Goal: Information Seeking & Learning: Learn about a topic

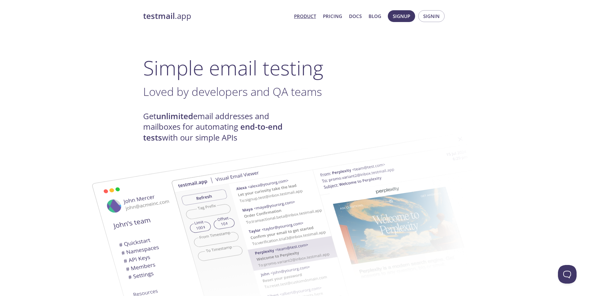
click at [161, 69] on h1 "Simple email testing" at bounding box center [294, 68] width 303 height 24
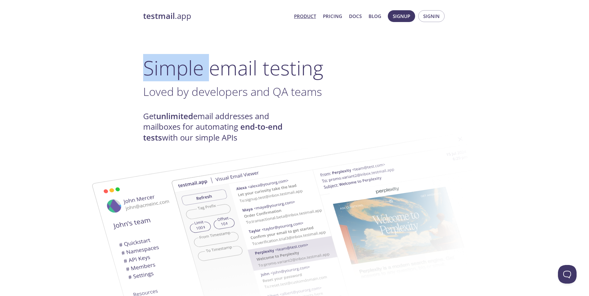
click at [161, 69] on h1 "Simple email testing" at bounding box center [294, 68] width 303 height 24
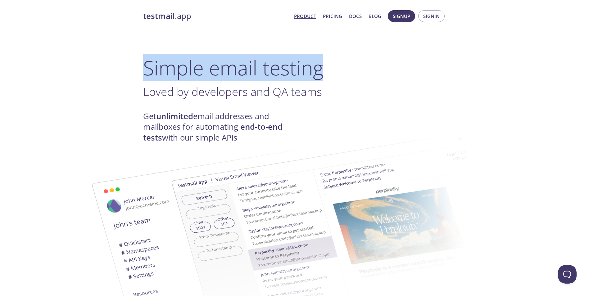
click at [161, 69] on h1 "Simple email testing" at bounding box center [294, 68] width 303 height 24
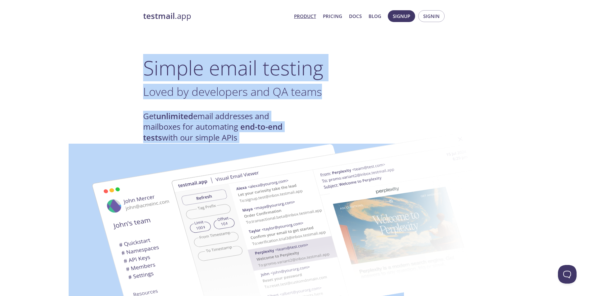
drag, startPoint x: 161, startPoint y: 69, endPoint x: 220, endPoint y: 119, distance: 77.7
click at [220, 119] on h4 "Get unlimited email addresses and mailboxes for automating end-to-end tests wit…" at bounding box center [218, 127] width 151 height 32
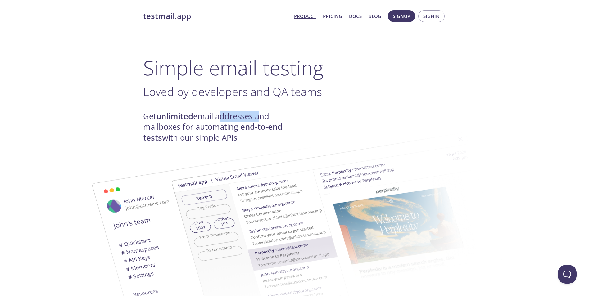
click at [220, 119] on h4 "Get unlimited email addresses and mailboxes for automating end-to-end tests wit…" at bounding box center [218, 127] width 151 height 32
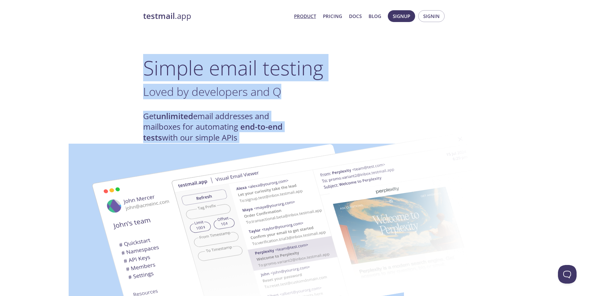
drag, startPoint x: 220, startPoint y: 119, endPoint x: 131, endPoint y: 74, distance: 99.8
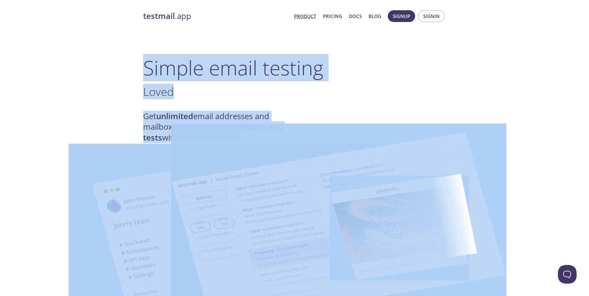
drag, startPoint x: 131, startPoint y: 74, endPoint x: 218, endPoint y: 126, distance: 101.4
click at [218, 126] on img at bounding box center [338, 228] width 335 height 210
click at [163, 115] on strong "unlimited" at bounding box center [174, 116] width 37 height 11
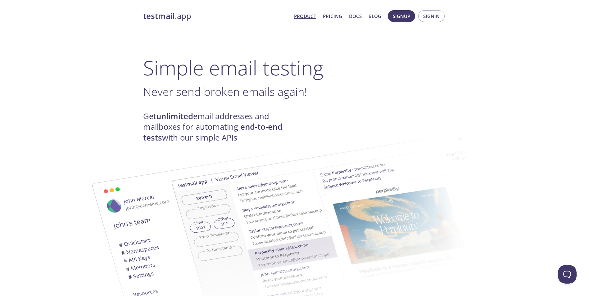
click at [158, 118] on h4 "Get unlimited email addresses and mailboxes for automating end-to-end tests wit…" at bounding box center [218, 127] width 151 height 32
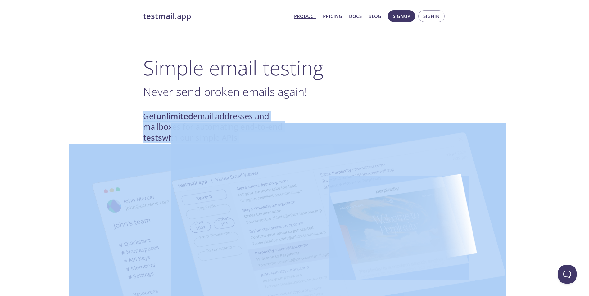
drag, startPoint x: 158, startPoint y: 118, endPoint x: 183, endPoint y: 125, distance: 26.0
click at [183, 125] on img at bounding box center [338, 228] width 335 height 210
drag, startPoint x: 159, startPoint y: 113, endPoint x: 156, endPoint y: 103, distance: 11.1
click at [159, 113] on strong "unlimited" at bounding box center [174, 116] width 37 height 11
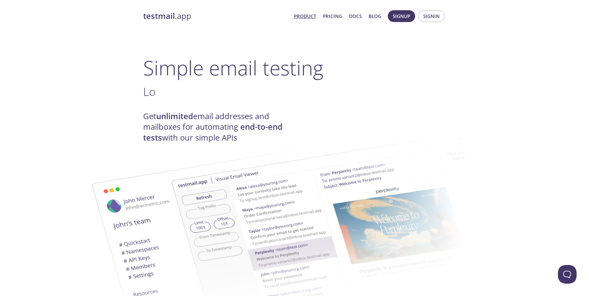
click at [150, 69] on h1 "Simple email testing" at bounding box center [294, 68] width 303 height 24
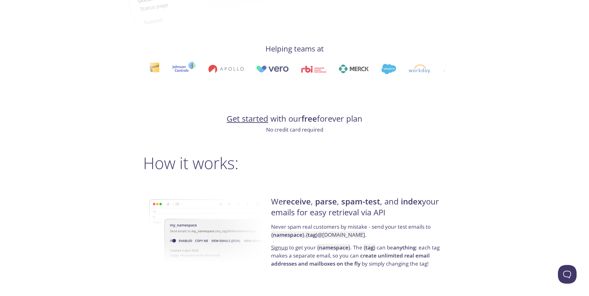
scroll to position [341, 0]
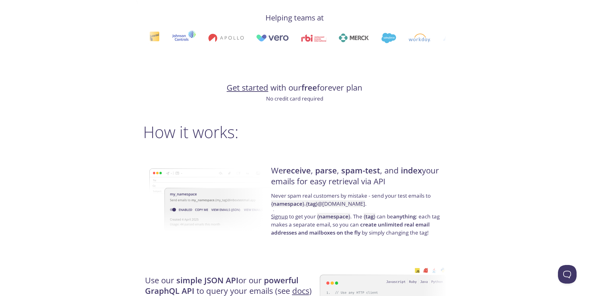
click at [304, 84] on strong "free" at bounding box center [309, 87] width 16 height 11
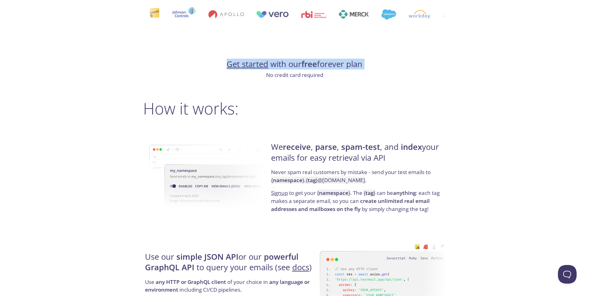
scroll to position [403, 0]
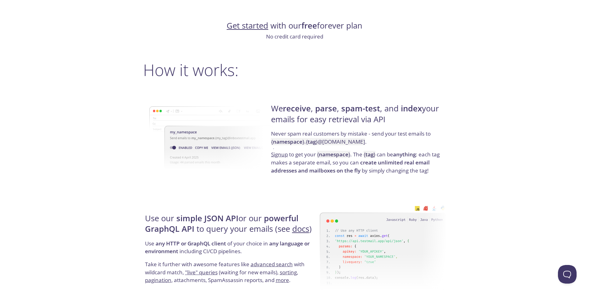
click at [285, 39] on p "No credit card required" at bounding box center [294, 37] width 303 height 8
click at [173, 69] on h2 "How it works:" at bounding box center [294, 69] width 303 height 19
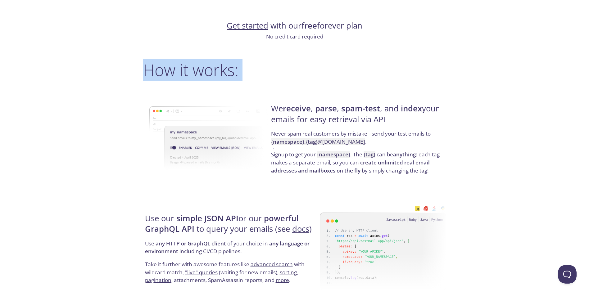
drag, startPoint x: 173, startPoint y: 69, endPoint x: 243, endPoint y: 71, distance: 69.5
click at [243, 71] on h2 "How it works:" at bounding box center [294, 69] width 303 height 19
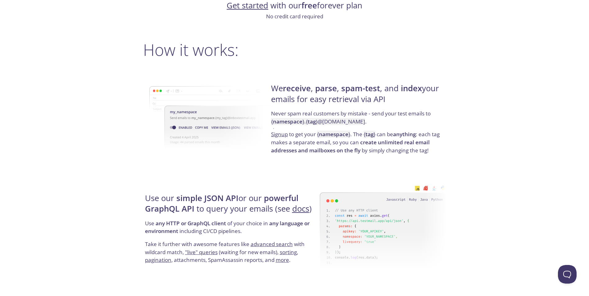
scroll to position [434, 0]
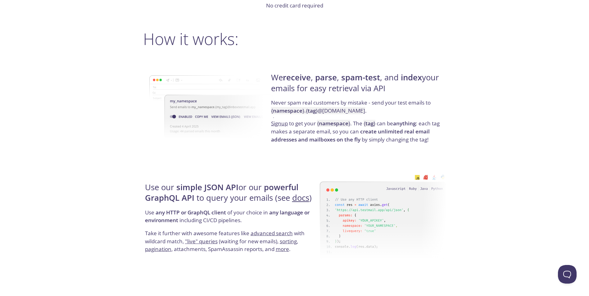
click at [288, 78] on strong "receive" at bounding box center [297, 77] width 28 height 11
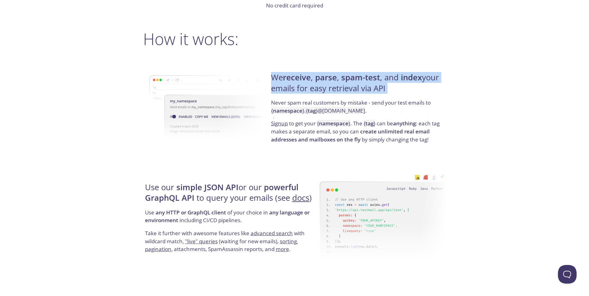
click at [288, 78] on strong "receive" at bounding box center [297, 77] width 28 height 11
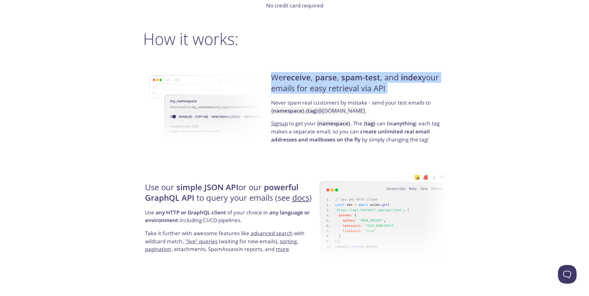
click at [288, 78] on strong "receive" at bounding box center [297, 77] width 28 height 11
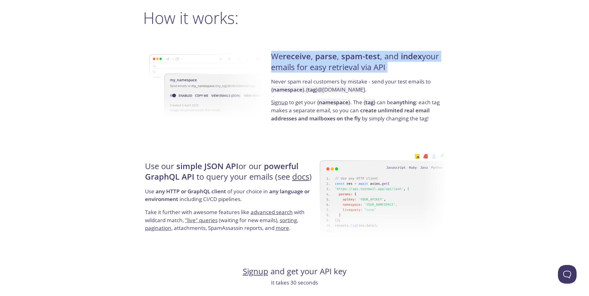
scroll to position [465, 0]
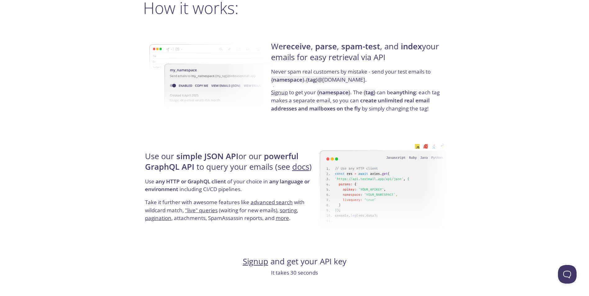
click at [294, 82] on strong "namespace" at bounding box center [287, 79] width 29 height 7
click at [279, 47] on h4 "We receive , parse , spam-test , and index your emails for easy retrieval via A…" at bounding box center [357, 54] width 173 height 26
click at [329, 56] on h4 "We receive , parse , spam-test , and index your emails for easy retrieval via A…" at bounding box center [357, 54] width 173 height 26
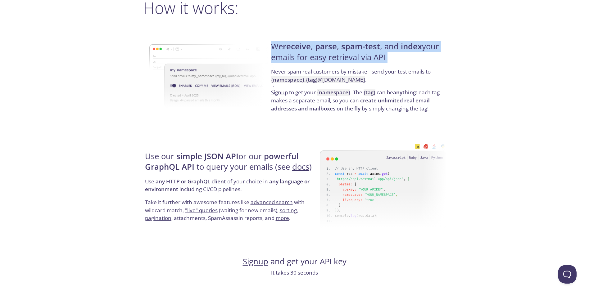
click at [329, 56] on h4 "We receive , parse , spam-test , and index your emails for easy retrieval via A…" at bounding box center [357, 54] width 173 height 26
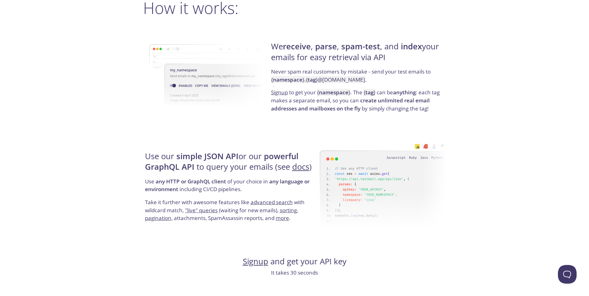
drag, startPoint x: 329, startPoint y: 56, endPoint x: 297, endPoint y: 73, distance: 35.7
click at [297, 73] on p "Never spam real customers by mistake - send your test emails to { namespace } .…" at bounding box center [357, 78] width 173 height 21
click at [281, 69] on p "Never spam real customers by mistake - send your test emails to { namespace } .…" at bounding box center [357, 78] width 173 height 21
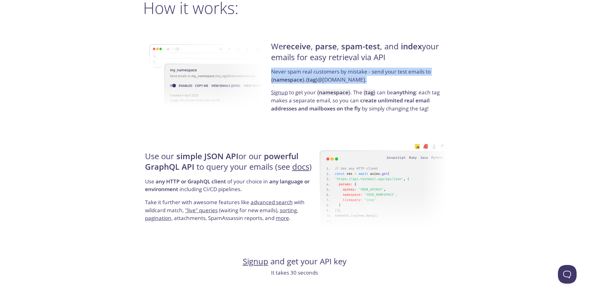
drag, startPoint x: 281, startPoint y: 69, endPoint x: 344, endPoint y: 80, distance: 63.9
click at [344, 80] on p "Never spam real customers by mistake - send your test emails to { namespace } .…" at bounding box center [357, 78] width 173 height 21
click at [344, 80] on code "{ namespace } . { tag } @[DOMAIN_NAME]" at bounding box center [318, 79] width 94 height 7
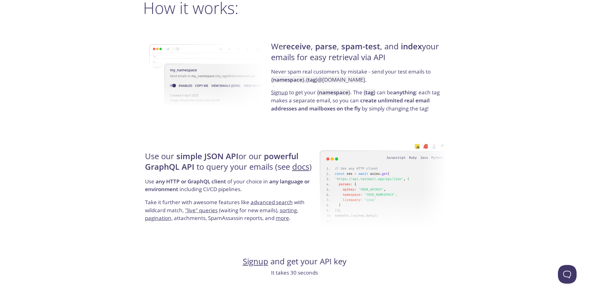
click at [344, 80] on code "{ namespace } . { tag } @[DOMAIN_NAME]" at bounding box center [318, 79] width 94 height 7
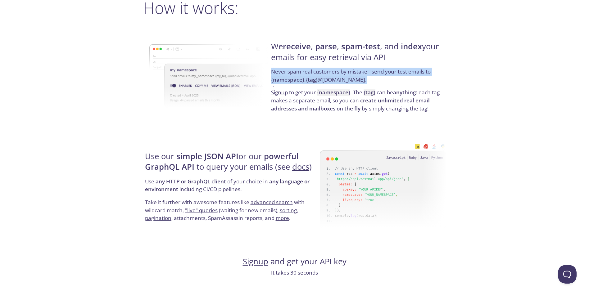
drag, startPoint x: 344, startPoint y: 80, endPoint x: 298, endPoint y: 72, distance: 46.6
click at [298, 72] on p "Never spam real customers by mistake - send your test emails to { namespace } .…" at bounding box center [357, 78] width 173 height 21
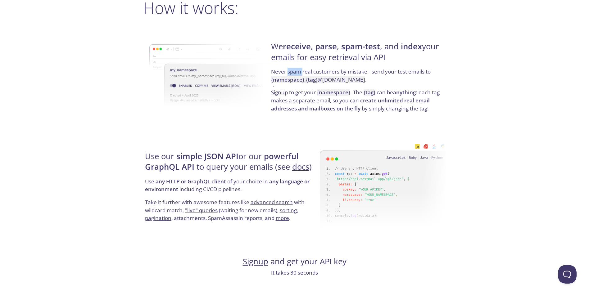
click at [298, 72] on p "Never spam real customers by mistake - send your test emails to { namespace } .…" at bounding box center [357, 78] width 173 height 21
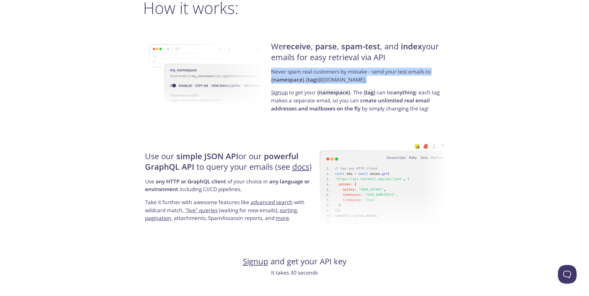
click at [298, 72] on p "Never spam real customers by mistake - send your test emails to { namespace } .…" at bounding box center [357, 78] width 173 height 21
drag, startPoint x: 298, startPoint y: 72, endPoint x: 303, endPoint y: 81, distance: 9.9
click at [303, 81] on code "{ namespace } . { tag } @[DOMAIN_NAME]" at bounding box center [318, 79] width 94 height 7
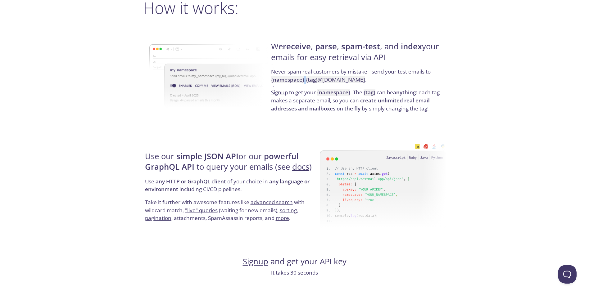
click at [303, 81] on code "{ namespace } . { tag } @[DOMAIN_NAME]" at bounding box center [318, 79] width 94 height 7
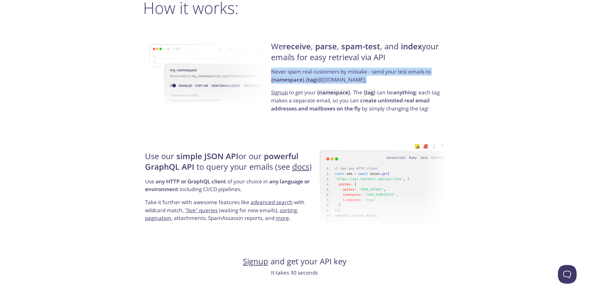
click at [303, 81] on code "{ namespace } . { tag } @[DOMAIN_NAME]" at bounding box center [318, 79] width 94 height 7
drag, startPoint x: 303, startPoint y: 81, endPoint x: 298, endPoint y: 81, distance: 5.3
click at [298, 81] on strong "namespace" at bounding box center [287, 79] width 29 height 7
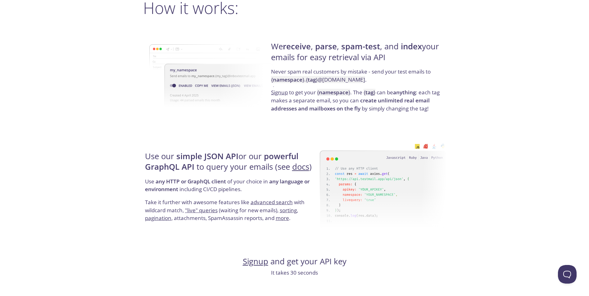
click at [298, 93] on p "Signup to get your { namespace } . The { tag } can be anything : each tag makes…" at bounding box center [357, 100] width 173 height 24
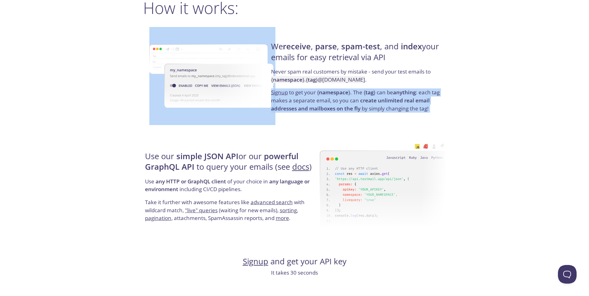
drag, startPoint x: 298, startPoint y: 93, endPoint x: 316, endPoint y: 98, distance: 18.4
click at [316, 98] on p "Signup to get your { namespace } . The { tag } can be anything : each tag makes…" at bounding box center [357, 100] width 173 height 24
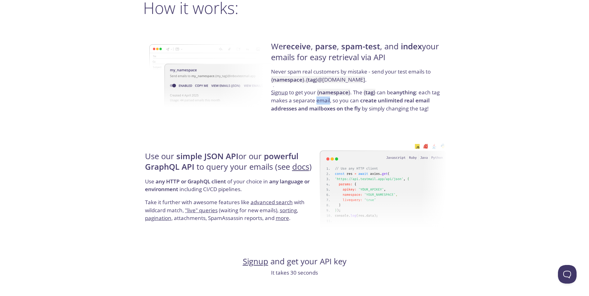
click at [316, 98] on p "Signup to get your { namespace } . The { tag } can be anything : each tag makes…" at bounding box center [357, 100] width 173 height 24
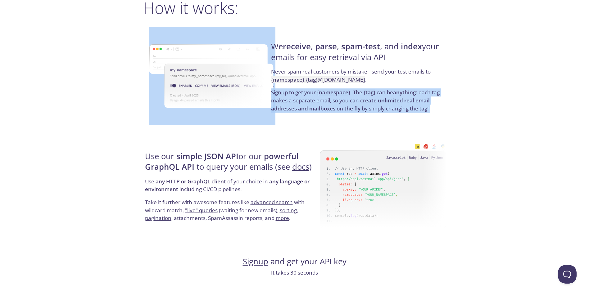
click at [316, 98] on p "Signup to get your { namespace } . The { tag } can be anything : each tag makes…" at bounding box center [357, 100] width 173 height 24
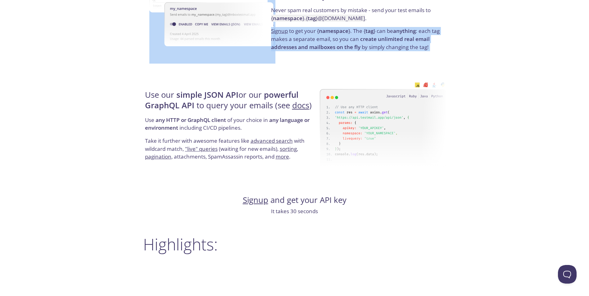
scroll to position [527, 0]
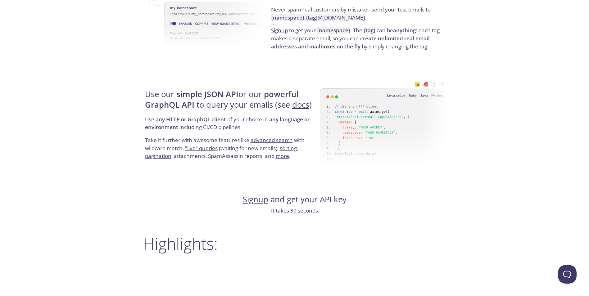
click at [181, 91] on strong "simple JSON API" at bounding box center [207, 94] width 62 height 11
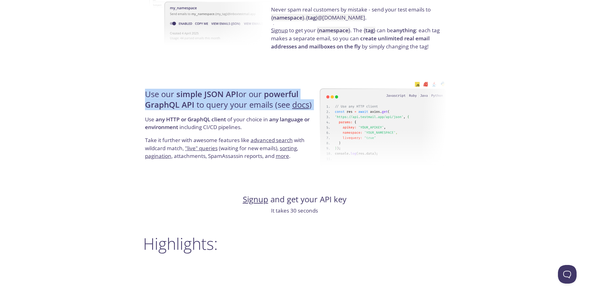
drag, startPoint x: 181, startPoint y: 91, endPoint x: 219, endPoint y: 99, distance: 39.3
click at [219, 99] on h4 "Use our simple JSON API or our powerful GraphQL API to query your emails (see d…" at bounding box center [231, 102] width 173 height 26
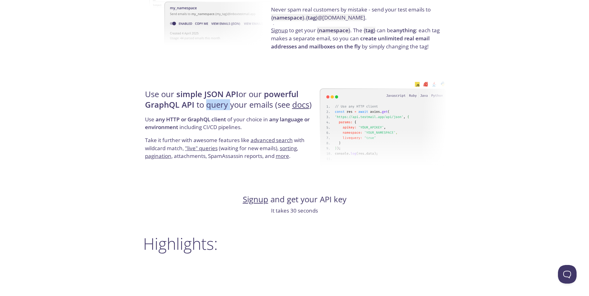
click at [219, 99] on h4 "Use our simple JSON API or our powerful GraphQL API to query your emails (see d…" at bounding box center [231, 102] width 173 height 26
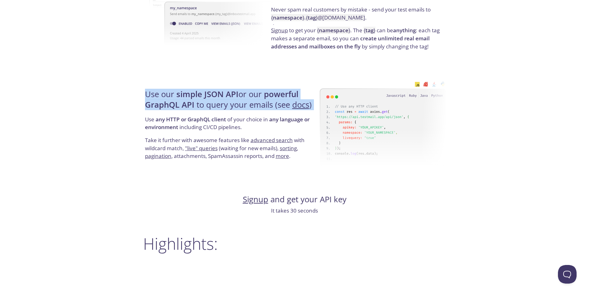
drag, startPoint x: 219, startPoint y: 99, endPoint x: 164, endPoint y: 95, distance: 55.7
click at [164, 95] on h4 "Use our simple JSON API or our powerful GraphQL API to query your emails (see d…" at bounding box center [231, 102] width 173 height 26
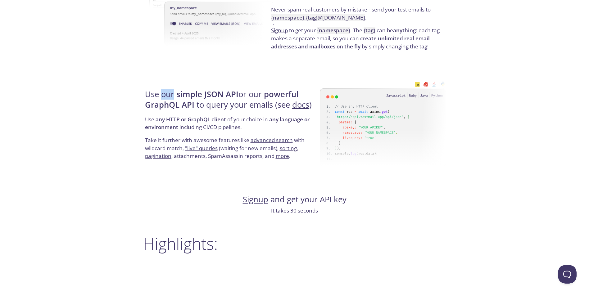
click at [164, 94] on h4 "Use our simple JSON API or our powerful GraphQL API to query your emails (see d…" at bounding box center [231, 102] width 173 height 26
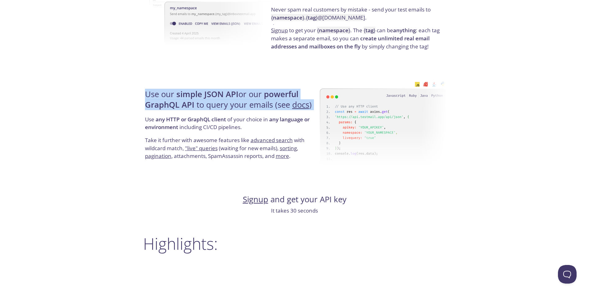
drag, startPoint x: 164, startPoint y: 94, endPoint x: 237, endPoint y: 106, distance: 73.9
click at [237, 106] on h4 "Use our simple JSON API or our powerful GraphQL API to query your emails (see d…" at bounding box center [231, 102] width 173 height 26
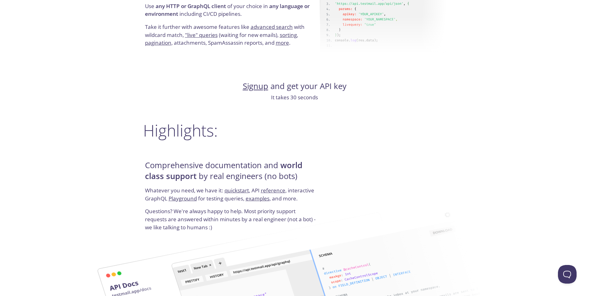
scroll to position [652, 0]
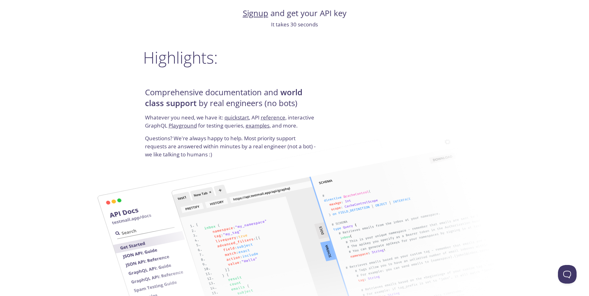
click at [213, 101] on h4 "Comprehensive documentation and world class support by real engineers (no bots)" at bounding box center [231, 100] width 173 height 26
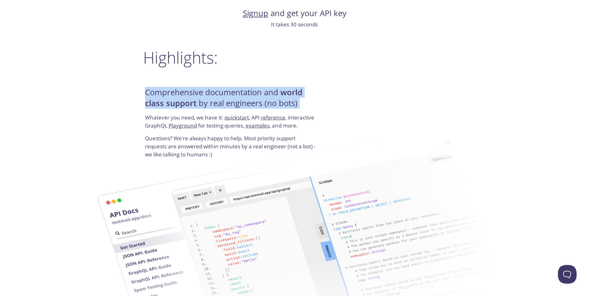
click at [213, 101] on h4 "Comprehensive documentation and world class support by real engineers (no bots)" at bounding box center [231, 100] width 173 height 26
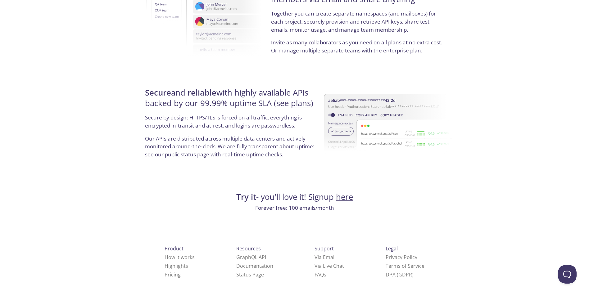
scroll to position [1123, 0]
drag, startPoint x: 222, startPoint y: 122, endPoint x: 232, endPoint y: 120, distance: 10.8
click at [222, 122] on p "Secure by design: HTTPS/TLS is forced on all traffic, everything is encrypted i…" at bounding box center [231, 123] width 173 height 21
click at [234, 110] on h4 "Secure and reliable with highly available APIs backed by our 99.99% uptime SLA …" at bounding box center [231, 100] width 173 height 26
click at [235, 109] on h4 "Secure and reliable with highly available APIs backed by our 99.99% uptime SLA …" at bounding box center [231, 100] width 173 height 26
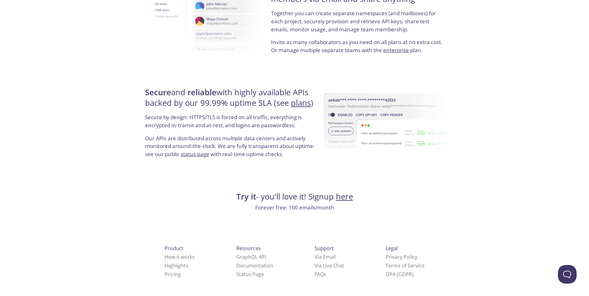
click at [235, 109] on h4 "Secure and reliable with highly available APIs backed by our 99.99% uptime SLA …" at bounding box center [231, 100] width 173 height 26
drag, startPoint x: 235, startPoint y: 109, endPoint x: 234, endPoint y: 114, distance: 6.0
click at [234, 114] on p "Secure by design: HTTPS/TLS is forced on all traffic, everything is encrypted i…" at bounding box center [231, 123] width 173 height 21
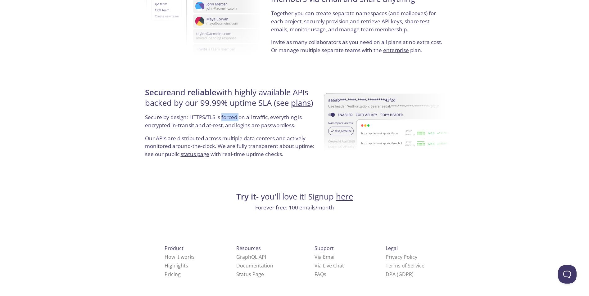
click at [234, 114] on p "Secure by design: HTTPS/TLS is forced on all traffic, everything is encrypted i…" at bounding box center [231, 123] width 173 height 21
drag, startPoint x: 234, startPoint y: 114, endPoint x: 253, endPoint y: 132, distance: 25.5
click at [253, 132] on p "Secure by design: HTTPS/TLS is forced on all traffic, everything is encrypted i…" at bounding box center [231, 123] width 173 height 21
click at [254, 132] on p "Secure by design: HTTPS/TLS is forced on all traffic, everything is encrypted i…" at bounding box center [231, 123] width 173 height 21
click at [259, 142] on p "Our APIs are distributed across multiple data centers and actively monitored ar…" at bounding box center [231, 148] width 173 height 29
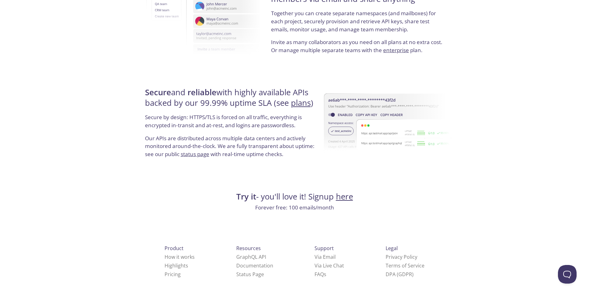
click at [196, 167] on div "Secure and reliable with highly available APIs backed by our 99.99% uptime SLA …" at bounding box center [231, 124] width 177 height 93
click at [164, 275] on link "Pricing" at bounding box center [172, 274] width 16 height 7
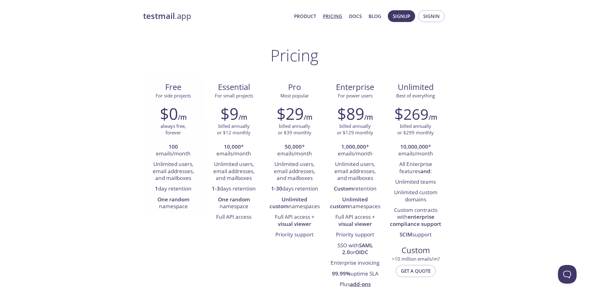
click at [164, 87] on span "Free" at bounding box center [173, 87] width 51 height 11
drag, startPoint x: 164, startPoint y: 87, endPoint x: 185, endPoint y: 85, distance: 20.9
click at [172, 86] on span "Free" at bounding box center [173, 87] width 51 height 11
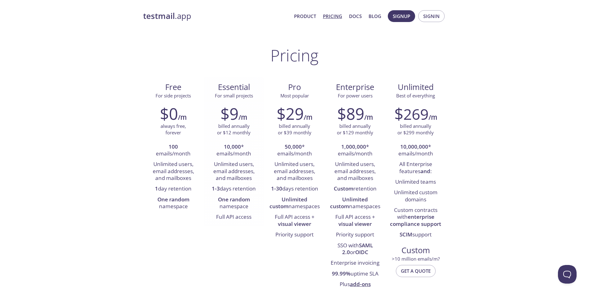
click at [222, 87] on span "Essential" at bounding box center [233, 87] width 51 height 11
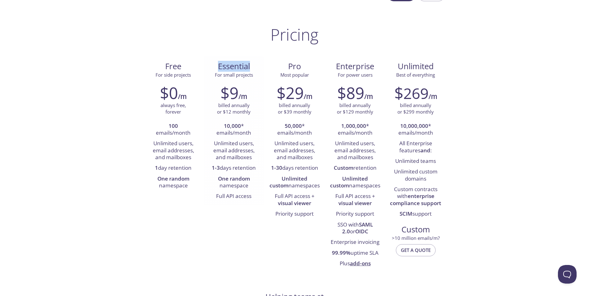
scroll to position [31, 0]
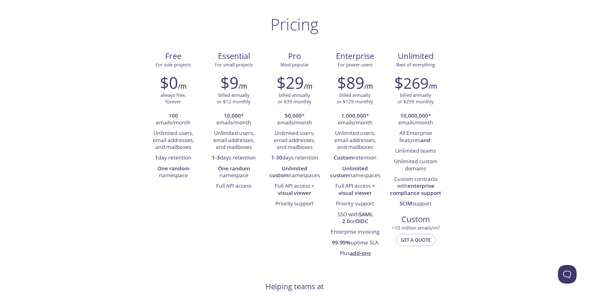
click at [227, 86] on h2 "$9" at bounding box center [229, 82] width 18 height 19
click at [224, 80] on h2 "$9" at bounding box center [229, 82] width 18 height 19
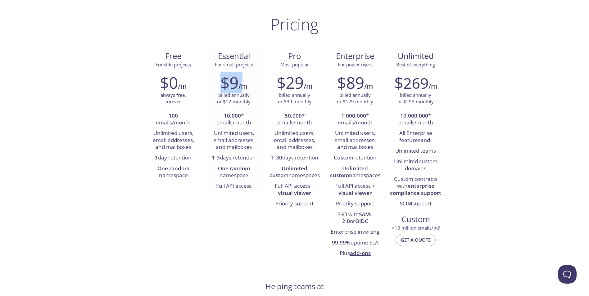
click at [224, 80] on h2 "$9" at bounding box center [229, 82] width 18 height 19
click at [226, 99] on p "billed annually or $12 monthly" at bounding box center [234, 98] width 34 height 13
click at [227, 99] on p "billed annually or $12 monthly" at bounding box center [234, 98] width 34 height 13
drag, startPoint x: 227, startPoint y: 99, endPoint x: 238, endPoint y: 96, distance: 10.8
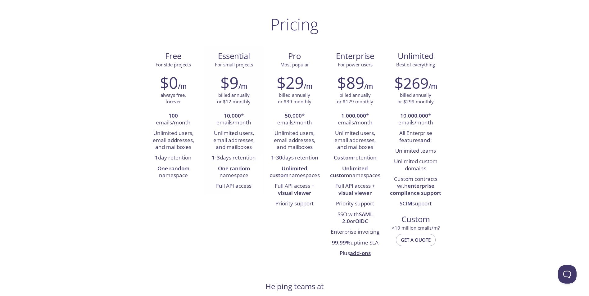
click at [238, 96] on p "billed annually or $12 monthly" at bounding box center [234, 98] width 34 height 13
click at [228, 97] on p "billed annually or $12 monthly" at bounding box center [234, 98] width 34 height 13
click at [228, 96] on p "billed annually or $12 monthly" at bounding box center [234, 98] width 34 height 13
click at [241, 98] on p "billed annually or $12 monthly" at bounding box center [234, 98] width 34 height 13
click at [231, 116] on strong "10,000" at bounding box center [232, 115] width 17 height 7
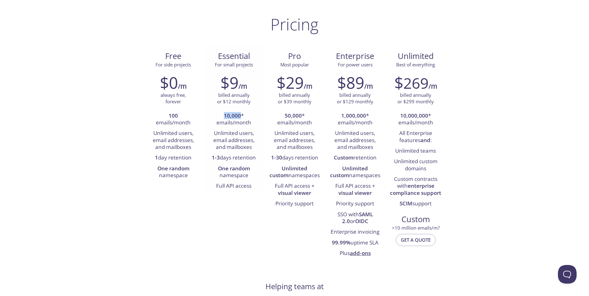
click at [231, 116] on strong "10,000" at bounding box center [232, 115] width 17 height 7
click at [222, 133] on li "Unlimited users, email addresses, and mailboxes" at bounding box center [233, 140] width 51 height 25
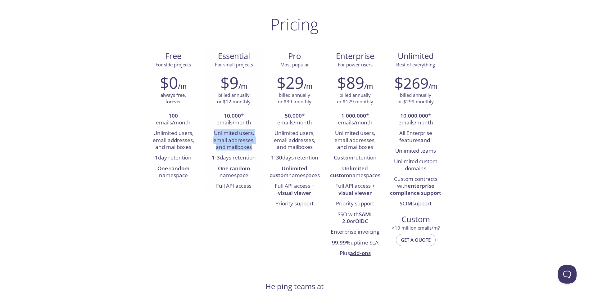
click at [222, 133] on li "Unlimited users, email addresses, and mailboxes" at bounding box center [233, 140] width 51 height 25
drag, startPoint x: 222, startPoint y: 133, endPoint x: 223, endPoint y: 137, distance: 4.1
click at [223, 137] on li "Unlimited users, email addresses, and mailboxes" at bounding box center [233, 140] width 51 height 25
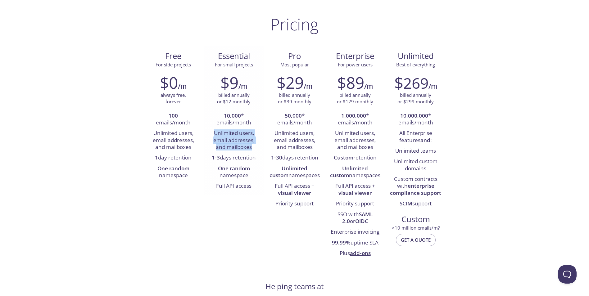
drag, startPoint x: 223, startPoint y: 137, endPoint x: 230, endPoint y: 140, distance: 7.7
click at [230, 140] on li "Unlimited users, email addresses, and mailboxes" at bounding box center [233, 140] width 51 height 25
drag, startPoint x: 230, startPoint y: 140, endPoint x: 230, endPoint y: 146, distance: 5.3
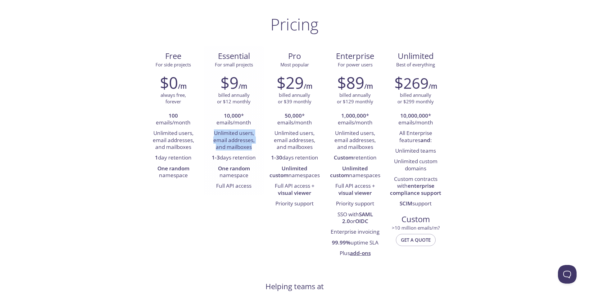
click at [230, 146] on li "Unlimited users, email addresses, and mailboxes" at bounding box center [233, 140] width 51 height 25
drag, startPoint x: 230, startPoint y: 146, endPoint x: 223, endPoint y: 157, distance: 13.4
click at [223, 157] on li "1-3 days retention" at bounding box center [233, 158] width 51 height 11
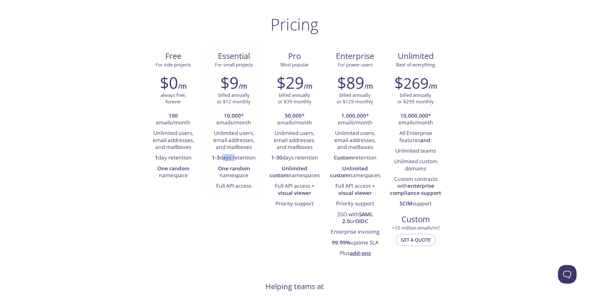
click at [223, 157] on li "1-3 days retention" at bounding box center [233, 158] width 51 height 11
drag, startPoint x: 223, startPoint y: 157, endPoint x: 228, endPoint y: 169, distance: 13.3
click at [228, 169] on strong "One random" at bounding box center [234, 168] width 32 height 7
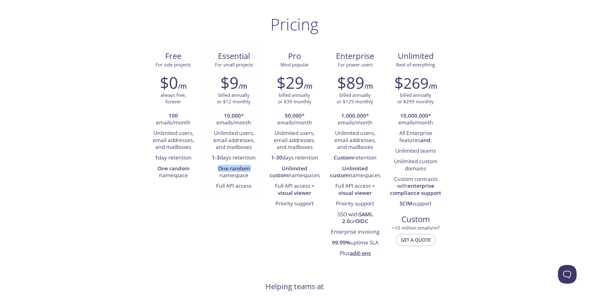
click at [228, 169] on strong "One random" at bounding box center [234, 168] width 32 height 7
drag, startPoint x: 228, startPoint y: 169, endPoint x: 216, endPoint y: 166, distance: 12.5
click at [216, 166] on li "One random namespace" at bounding box center [233, 172] width 51 height 18
drag, startPoint x: 216, startPoint y: 166, endPoint x: 235, endPoint y: 185, distance: 26.6
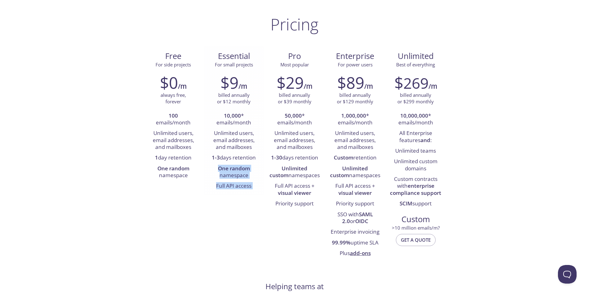
click at [235, 185] on ul "10,000 * emails/month Unlimited users, email addresses, and mailboxes 1-3 days …" at bounding box center [233, 151] width 51 height 81
click at [235, 185] on li "Full API access" at bounding box center [233, 186] width 51 height 11
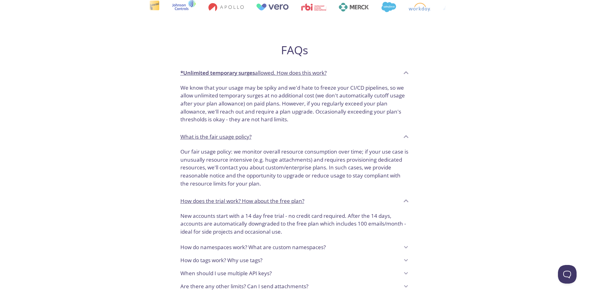
scroll to position [341, 0]
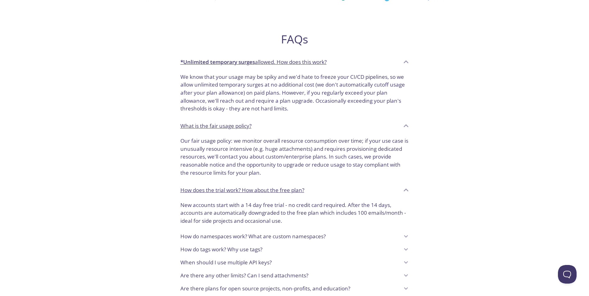
click at [249, 100] on p "We know that your usage may be spiky and we'd hate to freeze your CI/CD pipelin…" at bounding box center [294, 93] width 228 height 40
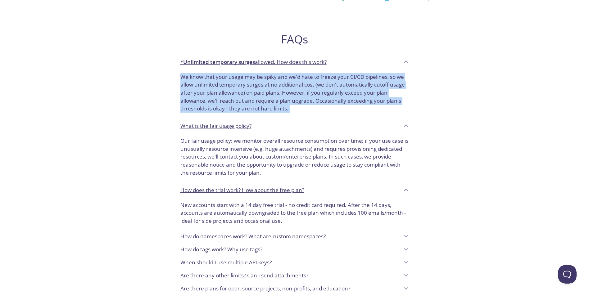
click at [249, 100] on p "We know that your usage may be spiky and we'd hate to freeze your CI/CD pipelin…" at bounding box center [294, 93] width 228 height 40
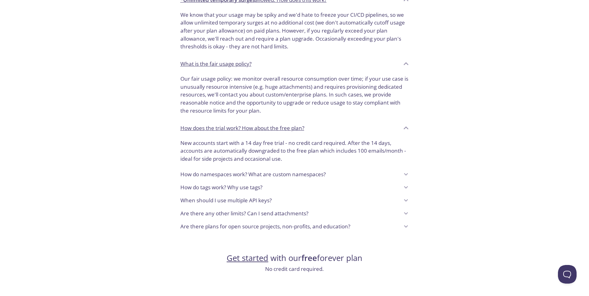
click at [242, 101] on p "Our fair usage policy: we monitor overall resource consumption over time; if yo…" at bounding box center [294, 95] width 228 height 40
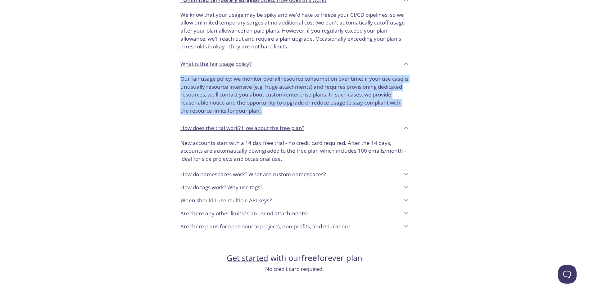
click at [242, 101] on p "Our fair usage policy: we monitor overall resource consumption over time; if yo…" at bounding box center [294, 95] width 228 height 40
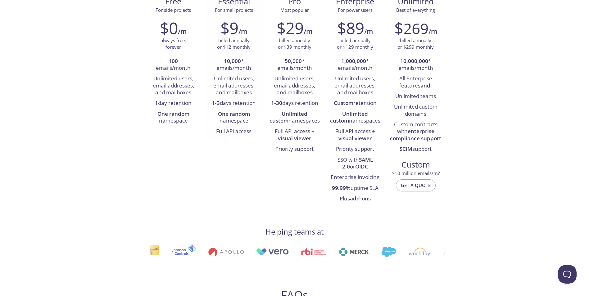
scroll to position [0, 0]
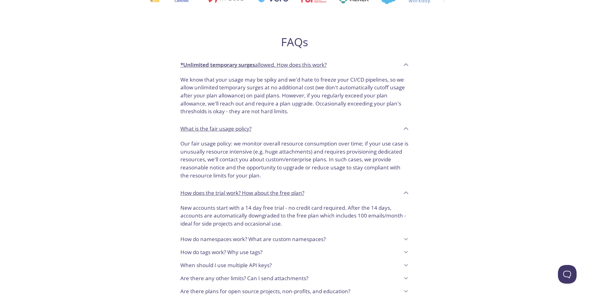
scroll to position [341, 0]
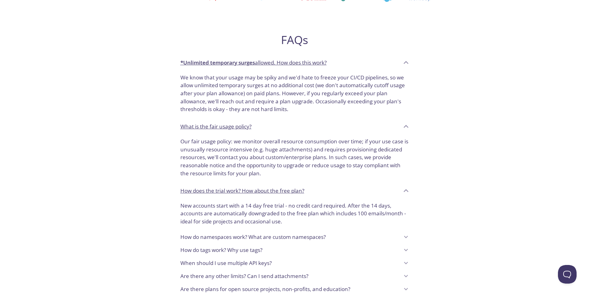
click at [212, 74] on p "We know that your usage may be spiky and we'd hate to freeze your CI/CD pipelin…" at bounding box center [294, 94] width 228 height 40
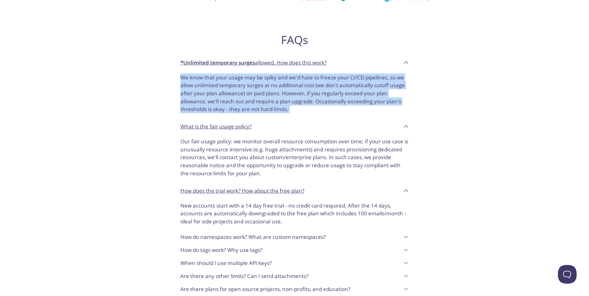
click at [212, 74] on p "We know that your usage may be spiky and we'd hate to freeze your CI/CD pipelin…" at bounding box center [294, 94] width 228 height 40
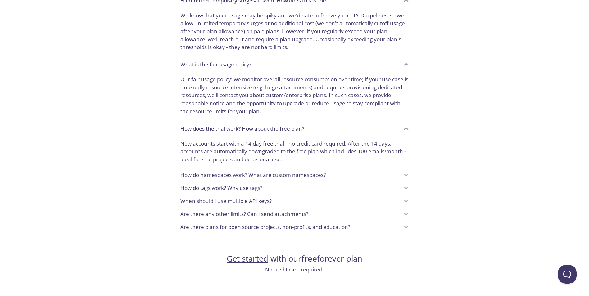
click at [217, 90] on p "Our fair usage policy: we monitor overall resource consumption over time; if yo…" at bounding box center [294, 95] width 228 height 40
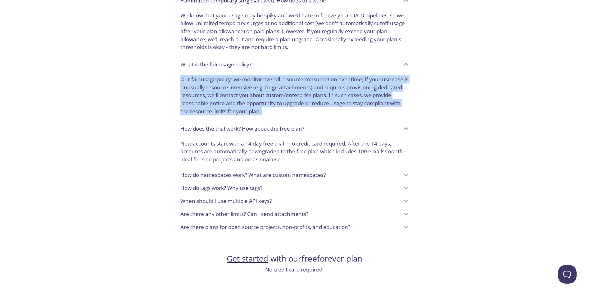
click at [217, 90] on p "Our fair usage policy: we monitor overall resource consumption over time; if yo…" at bounding box center [294, 95] width 228 height 40
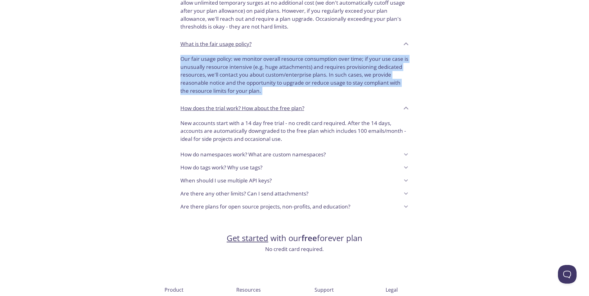
scroll to position [434, 0]
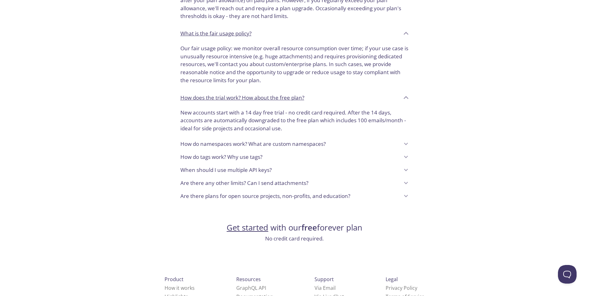
click at [197, 113] on p "New accounts start with a 14 day free trial - no credit card required. After th…" at bounding box center [294, 121] width 228 height 24
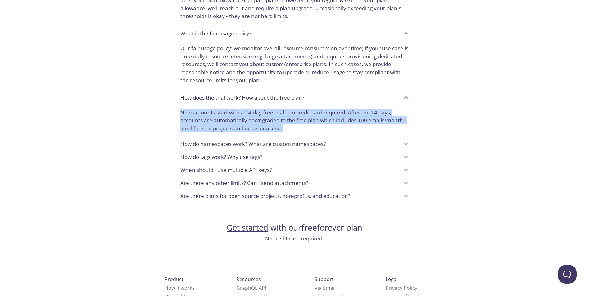
click at [197, 113] on p "New accounts start with a 14 day free trial - no credit card required. After th…" at bounding box center [294, 121] width 228 height 24
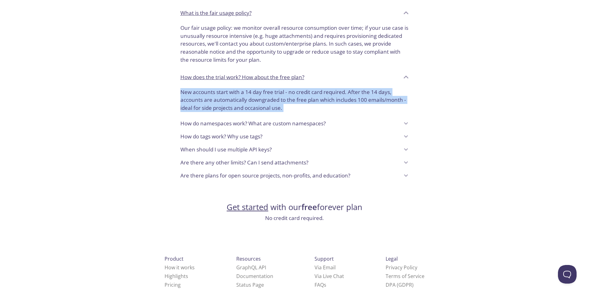
scroll to position [465, 0]
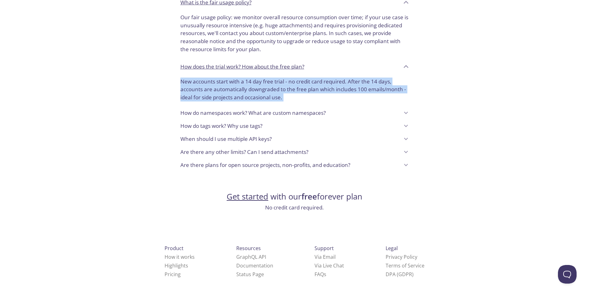
click at [207, 112] on p "How do namespaces work? What are custom namespaces?" at bounding box center [252, 113] width 145 height 8
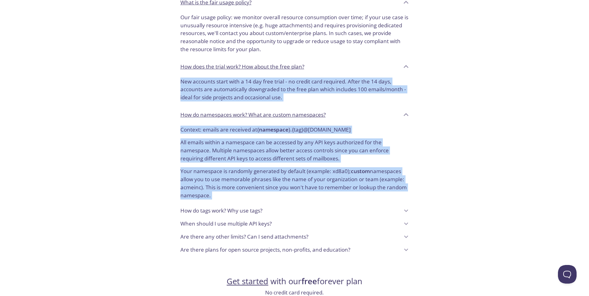
click at [195, 126] on p "Context: emails are received at { namespace } . { tag } @[DOMAIN_NAME]" at bounding box center [294, 130] width 228 height 8
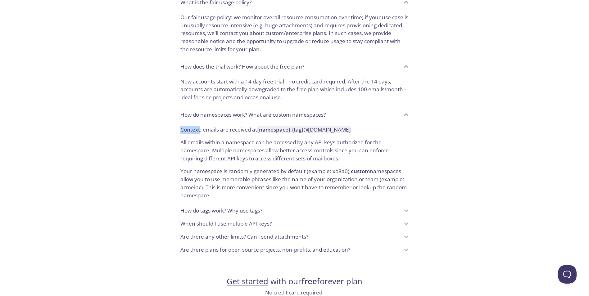
click at [195, 126] on p "Context: emails are received at { namespace } . { tag } @[DOMAIN_NAME]" at bounding box center [294, 130] width 228 height 8
drag, startPoint x: 195, startPoint y: 126, endPoint x: 275, endPoint y: 130, distance: 80.1
click at [275, 130] on p "Context: emails are received at { namespace } . { tag } @[DOMAIN_NAME]" at bounding box center [294, 130] width 228 height 8
click at [275, 130] on strong "namespace" at bounding box center [273, 129] width 29 height 7
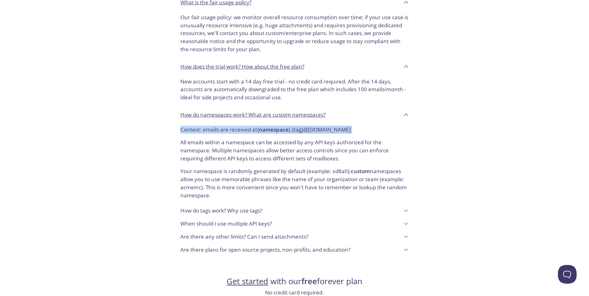
click at [275, 130] on strong "namespace" at bounding box center [273, 129] width 29 height 7
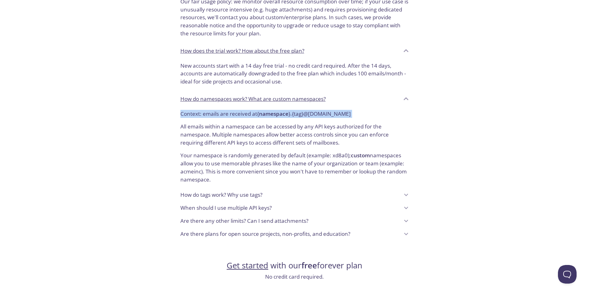
scroll to position [496, 0]
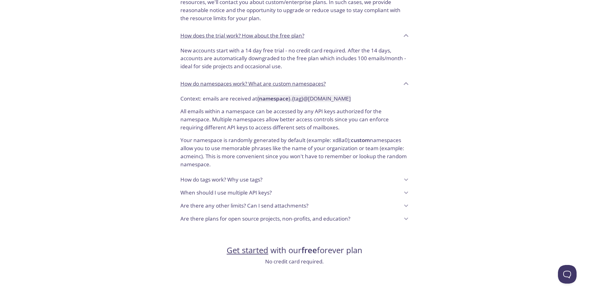
click at [220, 113] on p "All emails within a namespace can be accessed by any API keys authorized for th…" at bounding box center [294, 116] width 228 height 29
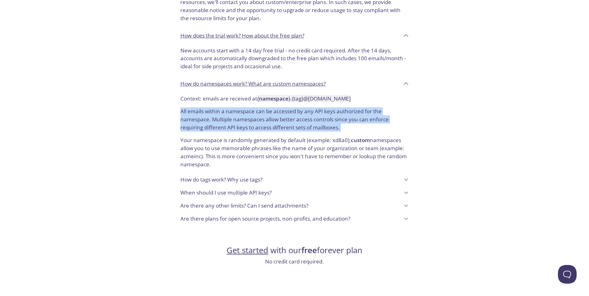
click at [220, 113] on p "All emails within a namespace can be accessed by any API keys authorized for th…" at bounding box center [294, 116] width 228 height 29
drag, startPoint x: 220, startPoint y: 113, endPoint x: 262, endPoint y: 114, distance: 41.9
click at [262, 114] on p "All emails within a namespace can be accessed by any API keys authorized for th…" at bounding box center [294, 116] width 228 height 29
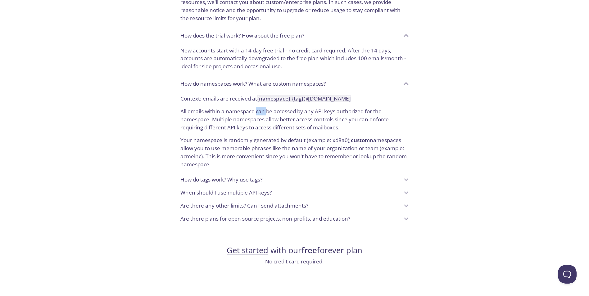
click at [262, 114] on p "All emails within a namespace can be accessed by any API keys authorized for th…" at bounding box center [294, 116] width 228 height 29
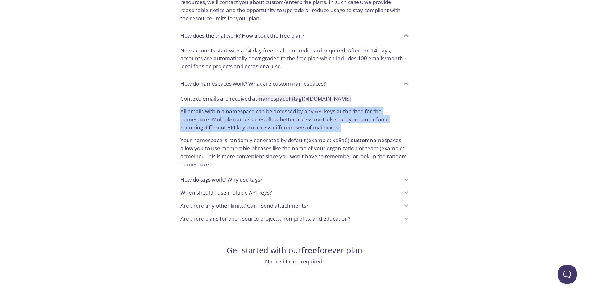
click at [262, 114] on p "All emails within a namespace can be accessed by any API keys authorized for th…" at bounding box center [294, 116] width 228 height 29
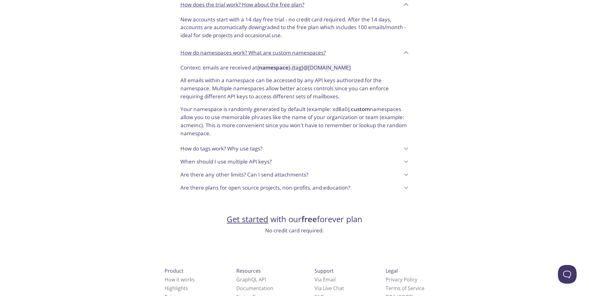
click at [258, 116] on p "Your namespace is randomly generated by default (example: xd8a0); custom namesp…" at bounding box center [294, 118] width 228 height 37
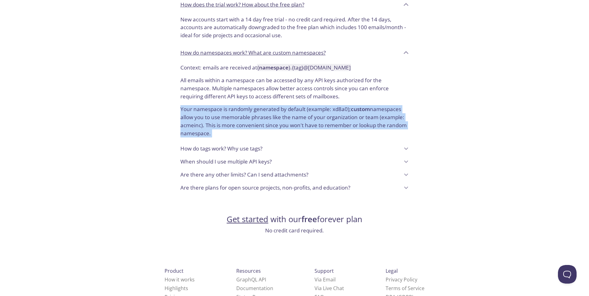
click at [258, 116] on p "Your namespace is randomly generated by default (example: xd8a0); custom namesp…" at bounding box center [294, 118] width 228 height 37
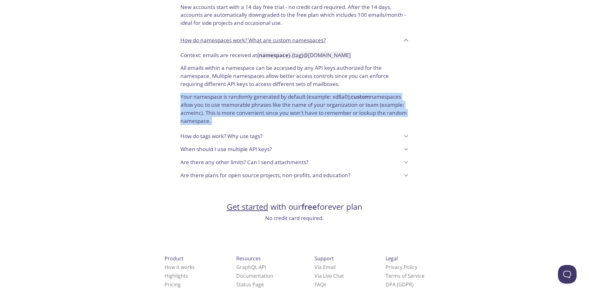
scroll to position [549, 0]
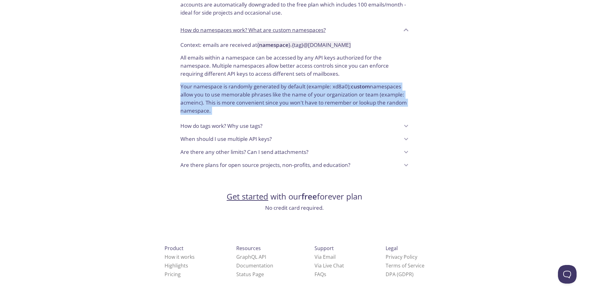
click at [254, 127] on p "How do tags work? Why use tags?" at bounding box center [221, 126] width 82 height 8
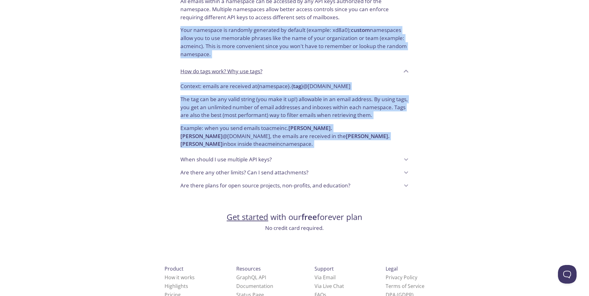
scroll to position [611, 0]
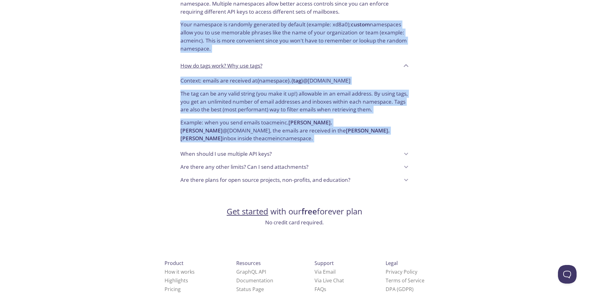
click at [252, 116] on p "Example: when you send emails to acmeinc. [PERSON_NAME].[PERSON_NAME] @[DOMAIN_…" at bounding box center [294, 128] width 228 height 29
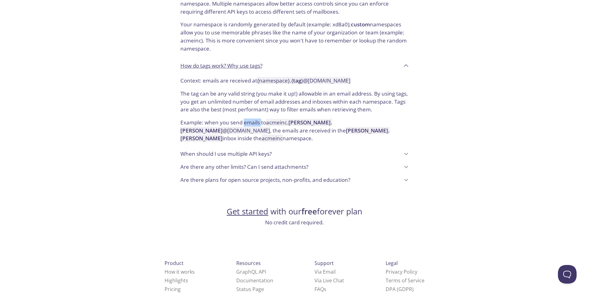
click at [252, 116] on p "Example: when you send emails to acmeinc. [PERSON_NAME].[PERSON_NAME] @[DOMAIN_…" at bounding box center [294, 128] width 228 height 29
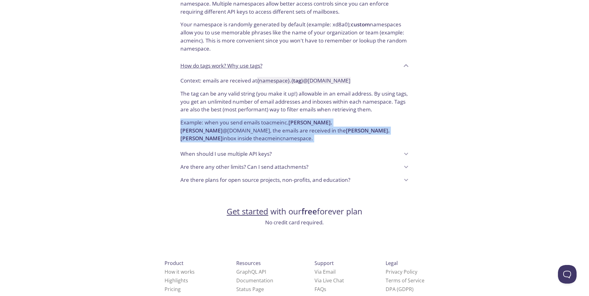
click at [252, 116] on p "Example: when you send emails to acmeinc. [PERSON_NAME].[PERSON_NAME] @[DOMAIN_…" at bounding box center [294, 128] width 228 height 29
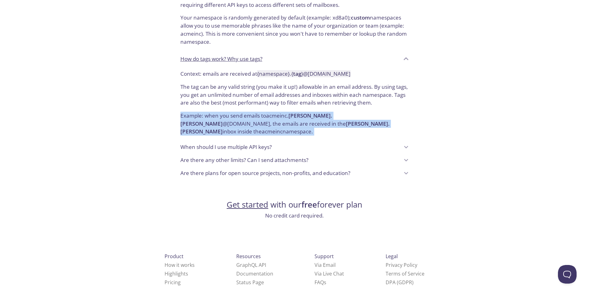
click at [237, 143] on p "When should I use multiple API keys?" at bounding box center [225, 147] width 91 height 8
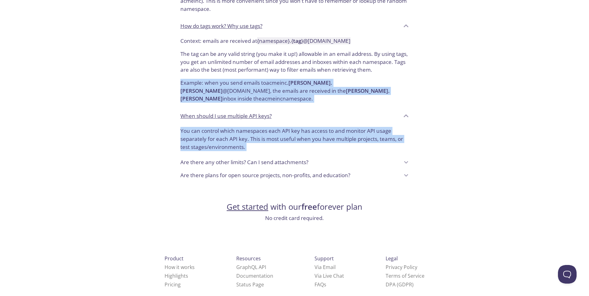
scroll to position [654, 0]
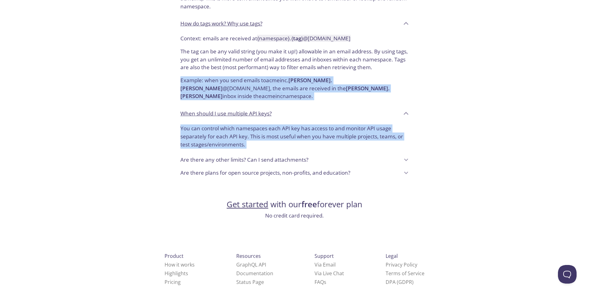
click at [219, 125] on p "You can control which namespaces each API key has access to and monitor API usa…" at bounding box center [294, 136] width 228 height 24
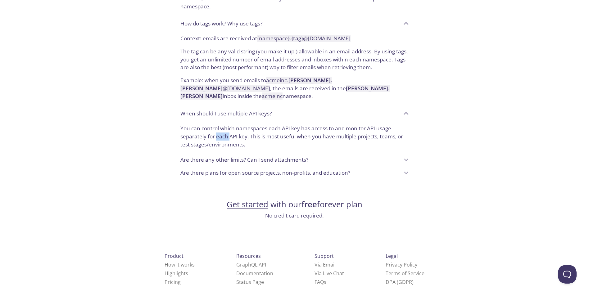
click at [219, 125] on p "You can control which namespaces each API key has access to and monitor API usa…" at bounding box center [294, 136] width 228 height 24
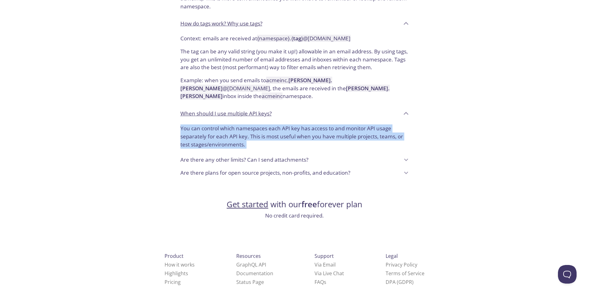
click at [219, 125] on p "You can control which namespaces each API key has access to and monitor API usa…" at bounding box center [294, 136] width 228 height 24
click at [220, 125] on p "You can control which namespaces each API key has access to and monitor API usa…" at bounding box center [294, 136] width 228 height 24
drag, startPoint x: 220, startPoint y: 125, endPoint x: 197, endPoint y: 121, distance: 23.0
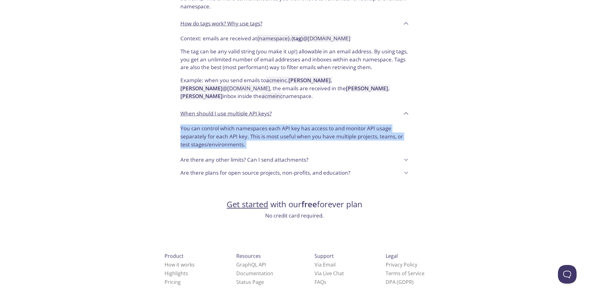
click at [197, 124] on p "You can control which namespaces each API key has access to and monitor API usa…" at bounding box center [294, 136] width 228 height 24
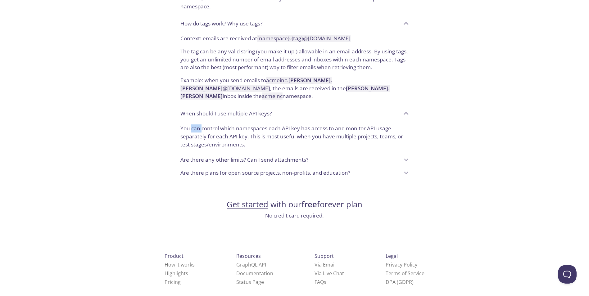
click at [197, 124] on p "You can control which namespaces each API key has access to and monitor API usa…" at bounding box center [294, 136] width 228 height 24
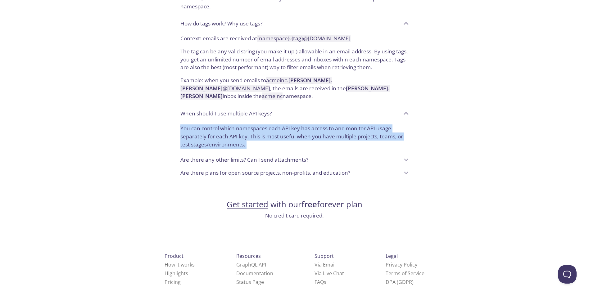
drag, startPoint x: 197, startPoint y: 121, endPoint x: 219, endPoint y: 121, distance: 21.7
click at [219, 124] on p "You can control which namespaces each API key has access to and monitor API usa…" at bounding box center [294, 136] width 228 height 24
click at [207, 156] on p "Are there any other limits? Can I send attachments?" at bounding box center [244, 160] width 128 height 8
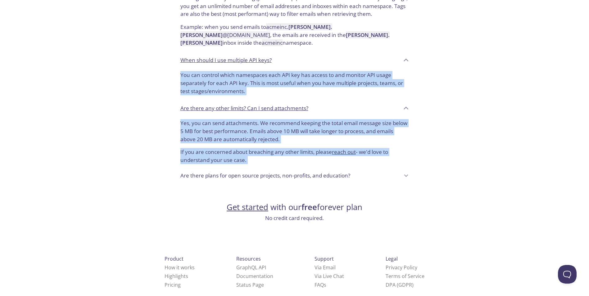
scroll to position [710, 0]
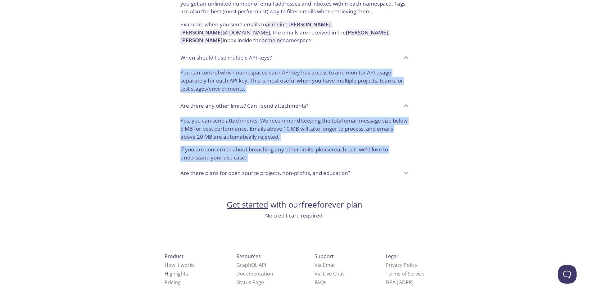
click at [208, 117] on p "Yes, you can send attachments. We recommend keeping the total email message siz…" at bounding box center [294, 129] width 228 height 24
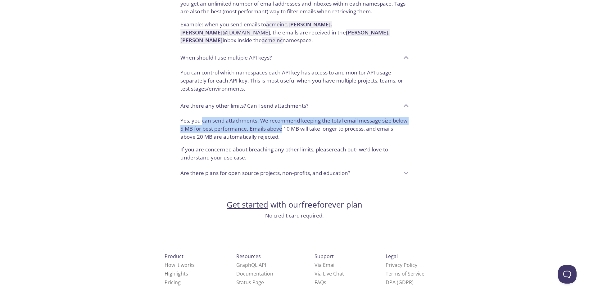
drag, startPoint x: 208, startPoint y: 116, endPoint x: 283, endPoint y: 120, distance: 75.2
click at [283, 120] on p "Yes, you can send attachments. We recommend keeping the total email message siz…" at bounding box center [294, 129] width 228 height 24
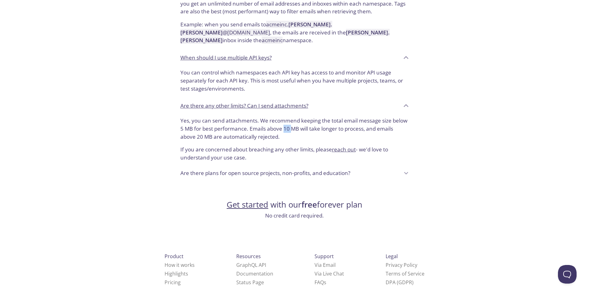
click at [283, 120] on p "Yes, you can send attachments. We recommend keeping the total email message siz…" at bounding box center [294, 129] width 228 height 24
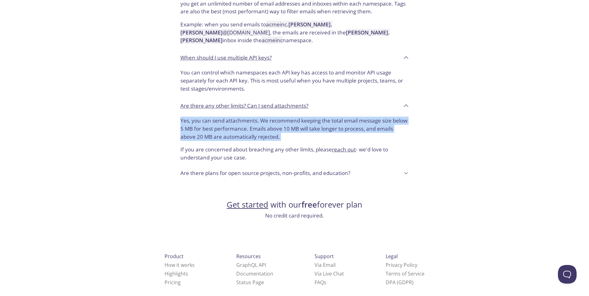
click at [283, 120] on p "Yes, you can send attachments. We recommend keeping the total email message siz…" at bounding box center [294, 129] width 228 height 24
click at [234, 169] on p "Are there plans for open source projects, non-profits, and education?" at bounding box center [265, 173] width 170 height 8
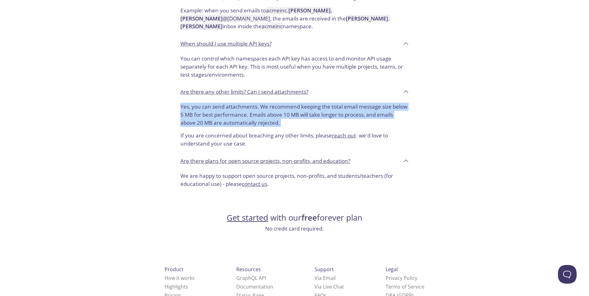
scroll to position [737, 0]
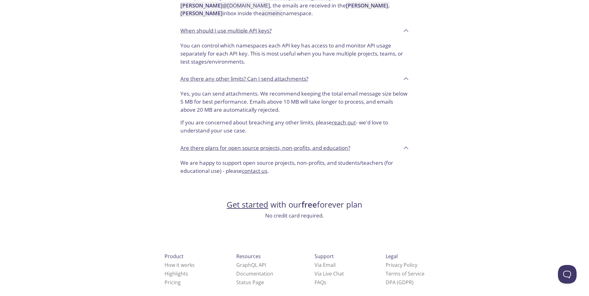
click at [200, 159] on p "We are happy to support open source projects, non-profits, and students/teacher…" at bounding box center [294, 167] width 228 height 16
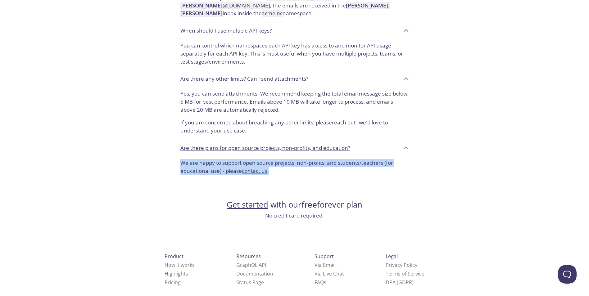
click at [200, 159] on p "We are happy to support open source projects, non-profits, and students/teacher…" at bounding box center [294, 167] width 228 height 16
click at [288, 159] on p "We are happy to support open source projects, non-profits, and students/teacher…" at bounding box center [294, 167] width 228 height 16
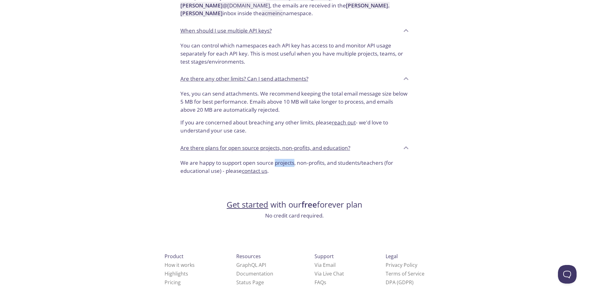
click at [288, 159] on p "We are happy to support open source projects, non-profits, and students/teacher…" at bounding box center [294, 167] width 228 height 16
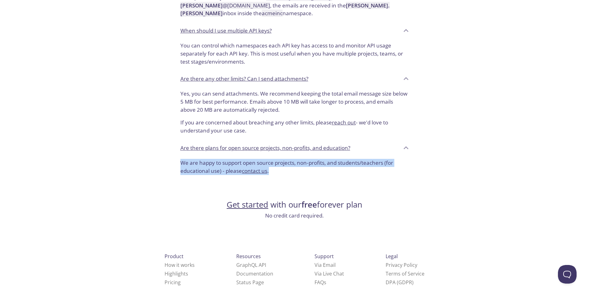
click at [288, 159] on p "We are happy to support open source projects, non-profits, and students/teacher…" at bounding box center [294, 167] width 228 height 16
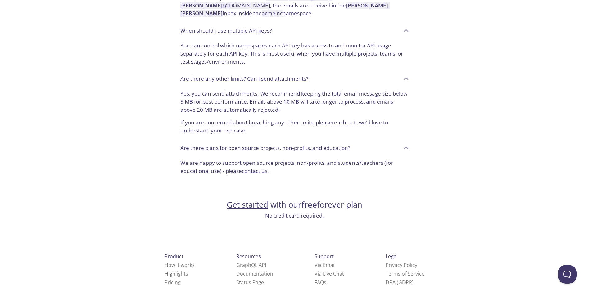
drag, startPoint x: 187, startPoint y: 171, endPoint x: 191, endPoint y: 170, distance: 4.7
click at [187, 170] on div "We are happy to support open source projects, non-profits, and students/teacher…" at bounding box center [294, 167] width 238 height 23
click at [166, 262] on link "How it works" at bounding box center [179, 265] width 30 height 7
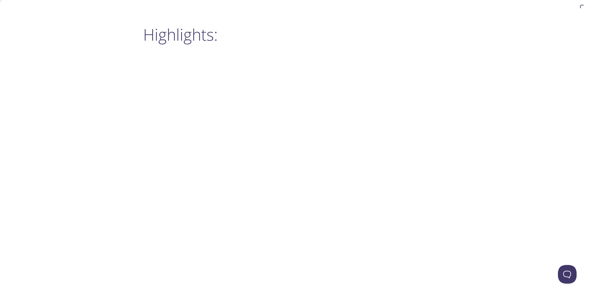
scroll to position [456, 0]
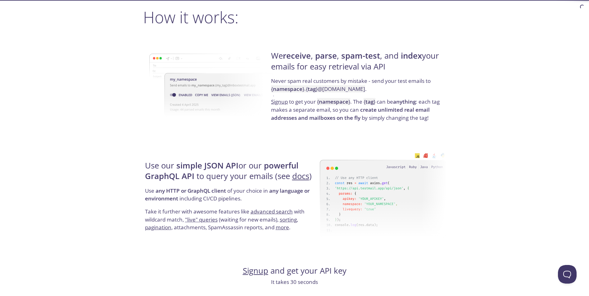
click at [293, 54] on strong "receive" at bounding box center [297, 55] width 28 height 11
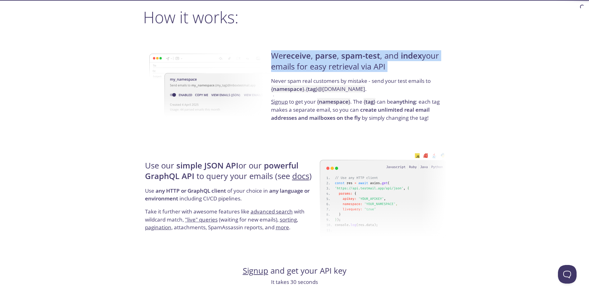
drag, startPoint x: 293, startPoint y: 54, endPoint x: 328, endPoint y: 57, distance: 34.6
click at [328, 57] on h4 "We receive , parse , spam-test , and index your emails for easy retrieval via A…" at bounding box center [357, 64] width 173 height 26
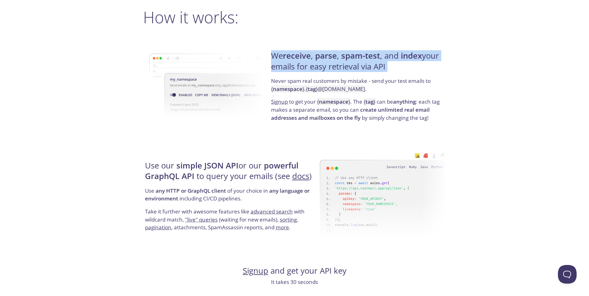
click at [328, 57] on strong "parse" at bounding box center [326, 55] width 22 height 11
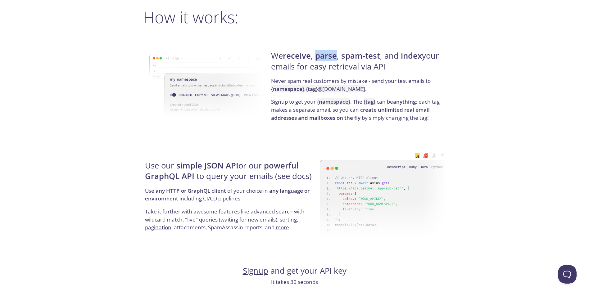
click at [328, 57] on strong "parse" at bounding box center [326, 55] width 22 height 11
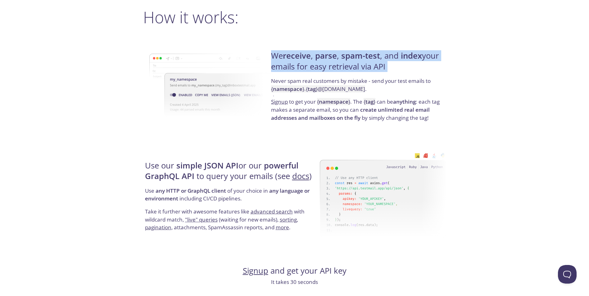
click at [328, 57] on strong "parse" at bounding box center [326, 55] width 22 height 11
drag, startPoint x: 328, startPoint y: 57, endPoint x: 311, endPoint y: 70, distance: 20.5
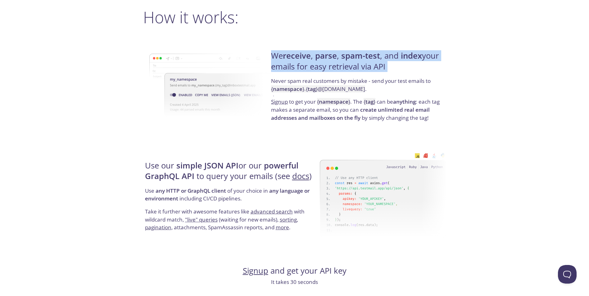
click at [311, 70] on h4 "We receive , parse , spam-test , and index your emails for easy retrieval via A…" at bounding box center [357, 64] width 173 height 26
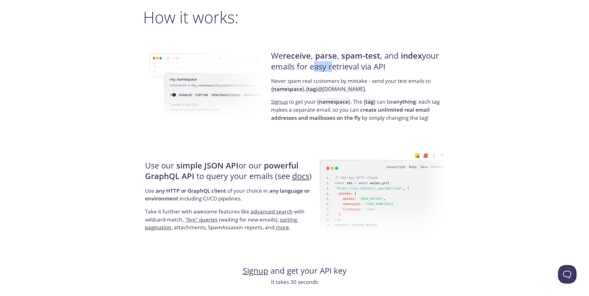
click at [311, 70] on h4 "We receive , parse , spam-test , and index your emails for easy retrieval via A…" at bounding box center [357, 64] width 173 height 26
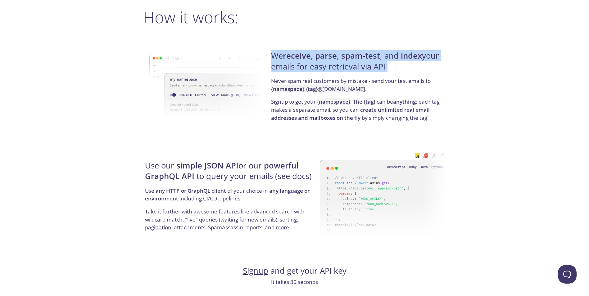
click at [311, 70] on h4 "We receive , parse , spam-test , and index your emails for easy retrieval via A…" at bounding box center [357, 64] width 173 height 26
drag, startPoint x: 311, startPoint y: 70, endPoint x: 309, endPoint y: 74, distance: 4.6
click at [309, 74] on h4 "We receive , parse , spam-test , and index your emails for easy retrieval via A…" at bounding box center [357, 64] width 173 height 26
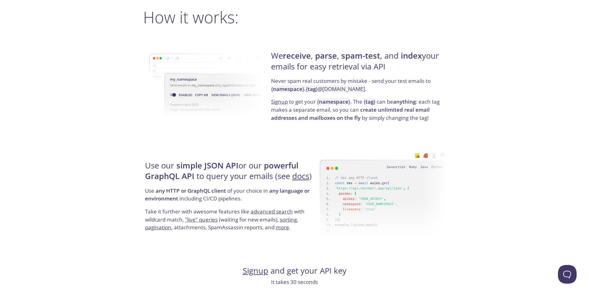
click at [283, 81] on p "Never spam real customers by mistake - send your test emails to { namespace } .…" at bounding box center [357, 87] width 173 height 21
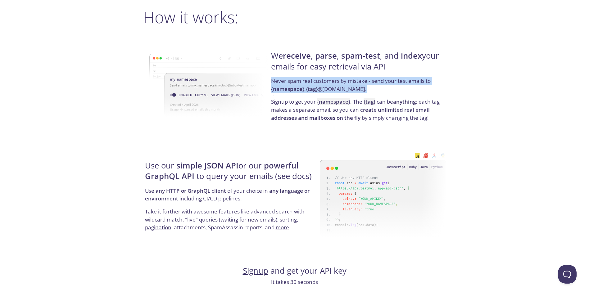
click at [283, 81] on p "Never spam real customers by mistake - send your test emails to { namespace } .…" at bounding box center [357, 87] width 173 height 21
drag, startPoint x: 283, startPoint y: 81, endPoint x: 316, endPoint y: 81, distance: 33.2
click at [316, 81] on p "Never spam real customers by mistake - send your test emails to { namespace } .…" at bounding box center [357, 87] width 173 height 21
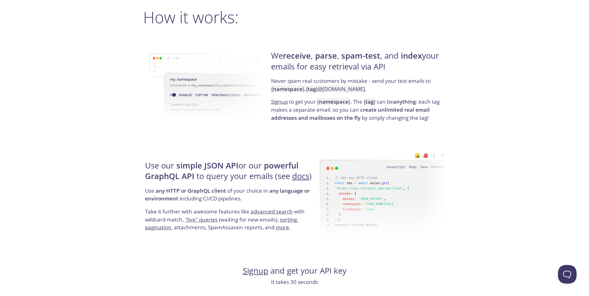
click at [316, 81] on p "Never spam real customers by mistake - send your test emails to { namespace } .…" at bounding box center [357, 87] width 173 height 21
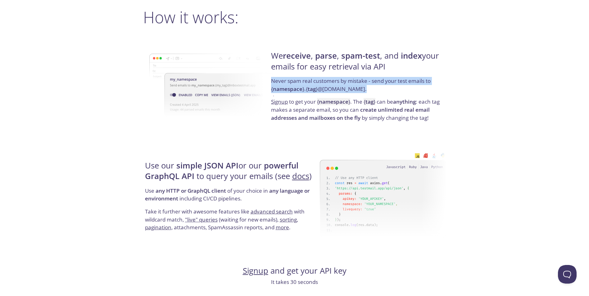
drag, startPoint x: 316, startPoint y: 81, endPoint x: 362, endPoint y: 81, distance: 46.2
click at [362, 81] on p "Never spam real customers by mistake - send your test emails to { namespace } .…" at bounding box center [357, 87] width 173 height 21
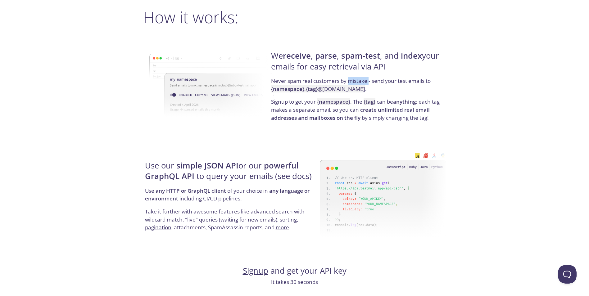
click at [362, 81] on p "Never spam real customers by mistake - send your test emails to { namespace } .…" at bounding box center [357, 87] width 173 height 21
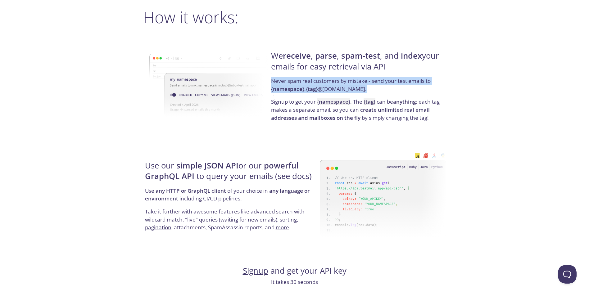
drag, startPoint x: 362, startPoint y: 81, endPoint x: 278, endPoint y: 80, distance: 84.7
click at [278, 80] on p "Never spam real customers by mistake - send your test emails to { namespace } .…" at bounding box center [357, 87] width 173 height 21
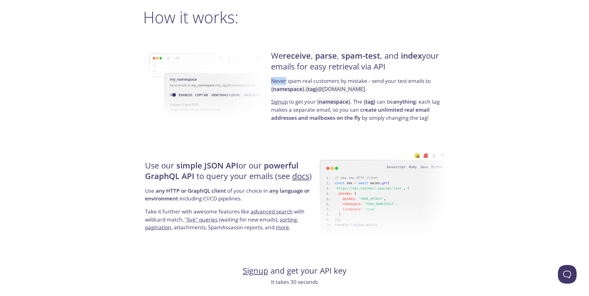
click at [278, 80] on p "Never spam real customers by mistake - send your test emails to { namespace } .…" at bounding box center [357, 87] width 173 height 21
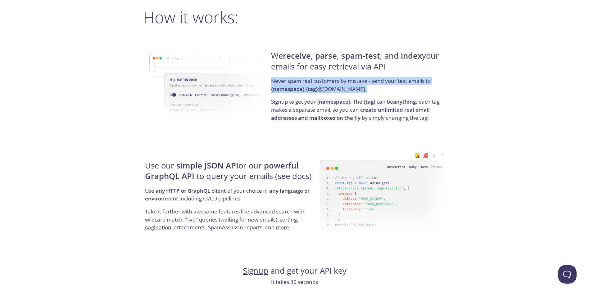
drag, startPoint x: 278, startPoint y: 80, endPoint x: 286, endPoint y: 80, distance: 8.4
click at [286, 80] on p "Never spam real customers by mistake - send your test emails to { namespace } .…" at bounding box center [357, 87] width 173 height 21
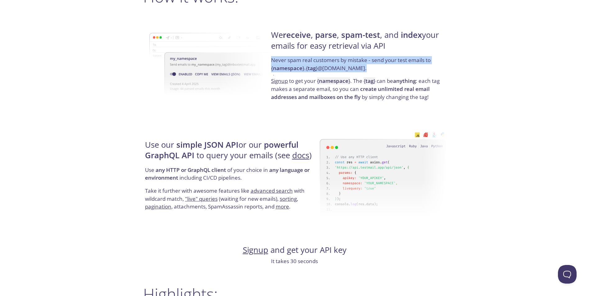
scroll to position [487, 0]
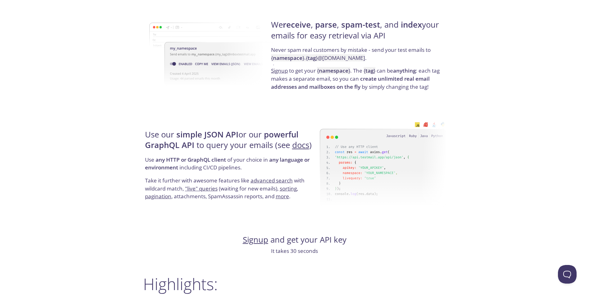
click at [302, 73] on p "Signup to get your { namespace } . The { tag } can be anything : each tag makes…" at bounding box center [357, 79] width 173 height 24
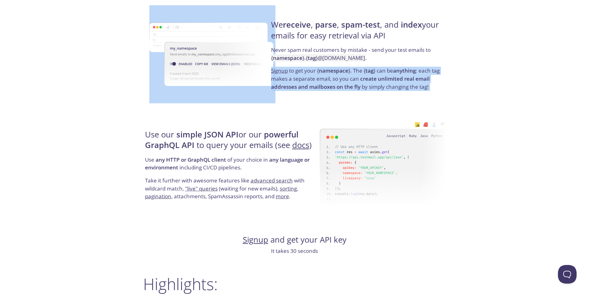
click at [302, 73] on p "Signup to get your { namespace } . The { tag } can be anything : each tag makes…" at bounding box center [357, 79] width 173 height 24
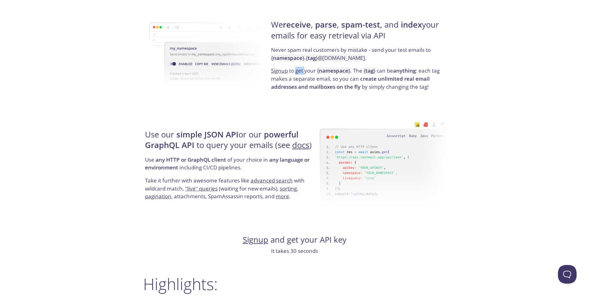
click at [302, 73] on p "Signup to get your { namespace } . The { tag } can be anything : each tag makes…" at bounding box center [357, 79] width 173 height 24
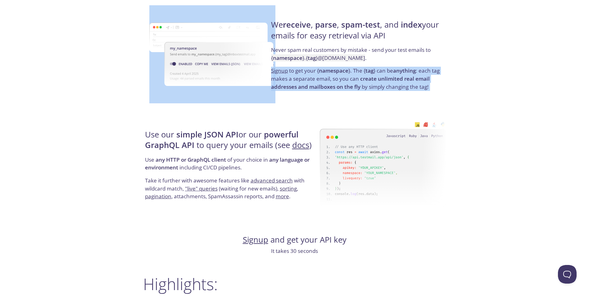
click at [302, 73] on p "Signup to get your { namespace } . The { tag } can be anything : each tag makes…" at bounding box center [357, 79] width 173 height 24
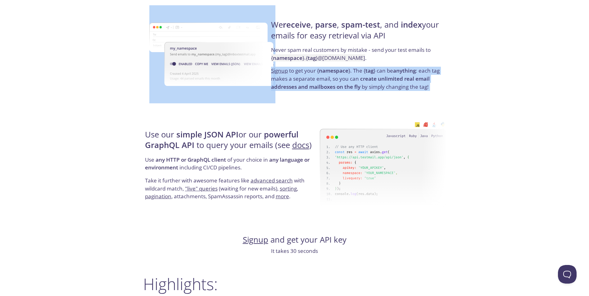
click at [302, 73] on p "Signup to get your { namespace } . The { tag } can be anything : each tag makes…" at bounding box center [357, 79] width 173 height 24
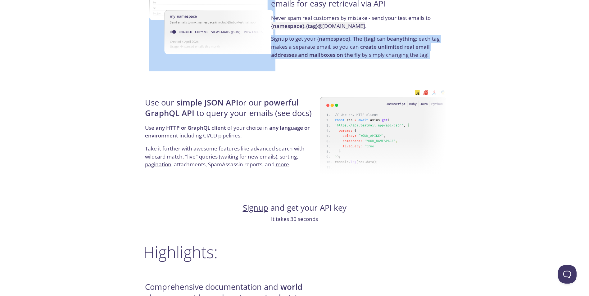
scroll to position [549, 0]
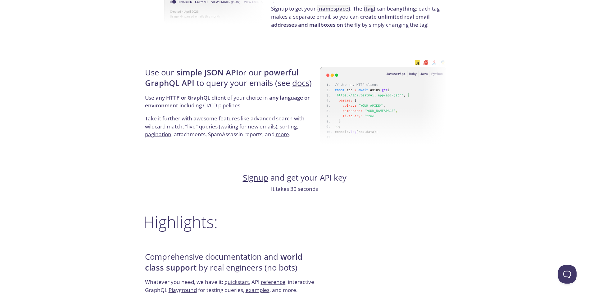
click at [158, 72] on h4 "Use our simple JSON API or our powerful GraphQL API to query your emails (see d…" at bounding box center [231, 80] width 173 height 26
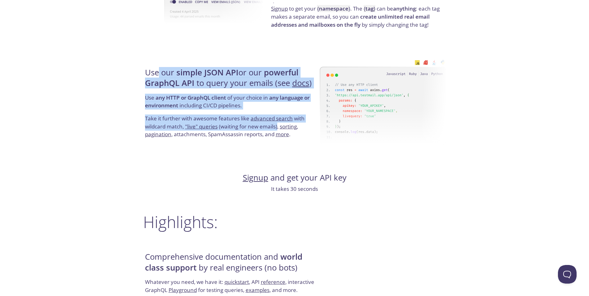
drag, startPoint x: 158, startPoint y: 72, endPoint x: 275, endPoint y: 126, distance: 129.2
click at [275, 126] on div "Use our simple JSON API or our powerful GraphQL API to query your emails (see d…" at bounding box center [231, 103] width 177 height 100
drag, startPoint x: 275, startPoint y: 126, endPoint x: 240, endPoint y: 119, distance: 36.1
click at [240, 119] on p "Take it further with awesome features like advanced search with wildcard match,…" at bounding box center [231, 126] width 173 height 24
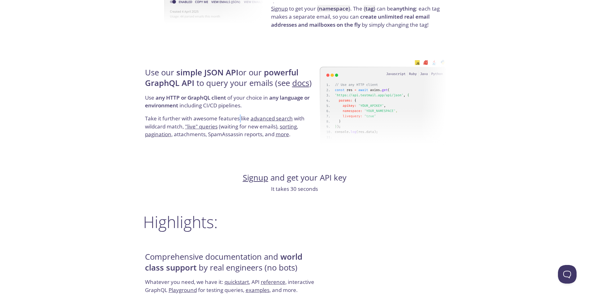
click at [240, 119] on p "Take it further with awesome features like advanced search with wildcard match,…" at bounding box center [231, 126] width 173 height 24
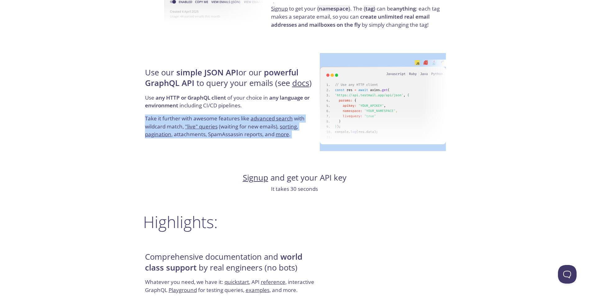
click at [240, 119] on p "Take it further with awesome features like advanced search with wildcard match,…" at bounding box center [231, 126] width 173 height 24
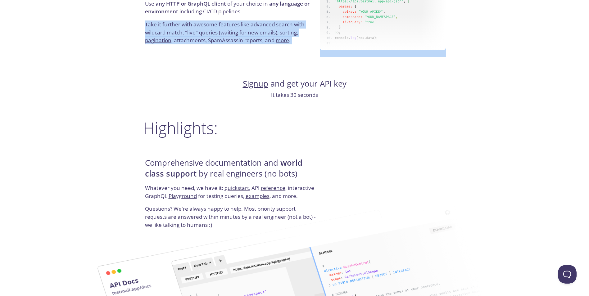
scroll to position [673, 0]
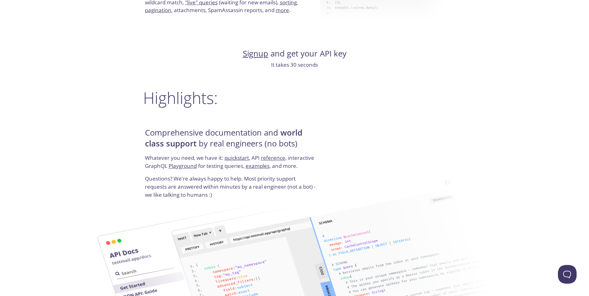
click at [180, 96] on h2 "Highlights:" at bounding box center [294, 97] width 303 height 19
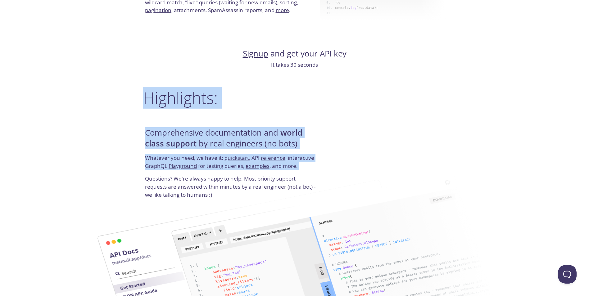
drag, startPoint x: 180, startPoint y: 96, endPoint x: 201, endPoint y: 163, distance: 70.3
click at [201, 163] on div "testmail .app Product Pricing Docs Blog Signup Signin Simple email testing Love…" at bounding box center [295, 62] width 318 height 1459
drag, startPoint x: 201, startPoint y: 163, endPoint x: 202, endPoint y: 156, distance: 7.8
click at [201, 163] on p "Whatever you need, we have it: quickstart , API reference , interactive GraphQL…" at bounding box center [231, 164] width 173 height 21
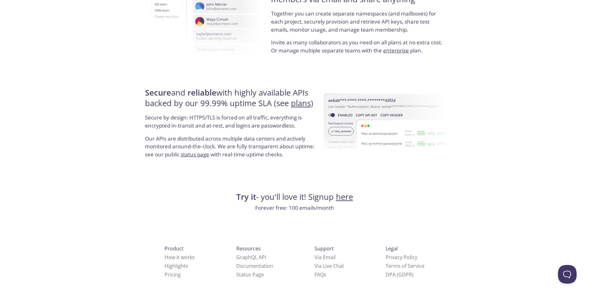
scroll to position [1123, 0]
click at [213, 90] on strong "reliable" at bounding box center [201, 92] width 29 height 11
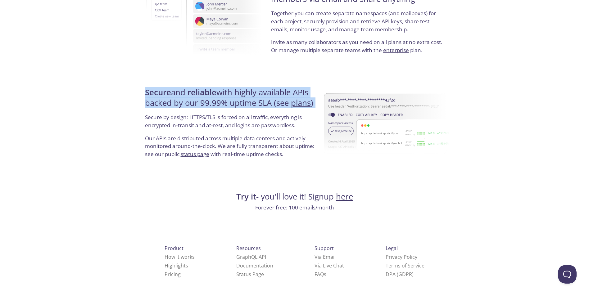
click at [213, 90] on strong "reliable" at bounding box center [201, 92] width 29 height 11
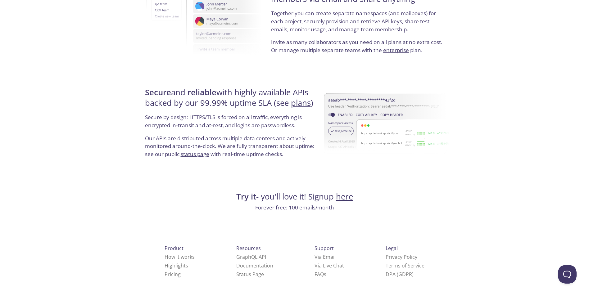
drag, startPoint x: 213, startPoint y: 90, endPoint x: 212, endPoint y: 115, distance: 24.5
click at [212, 115] on p "Secure by design: HTTPS/TLS is forced on all traffic, everything is encrypted i…" at bounding box center [231, 123] width 173 height 21
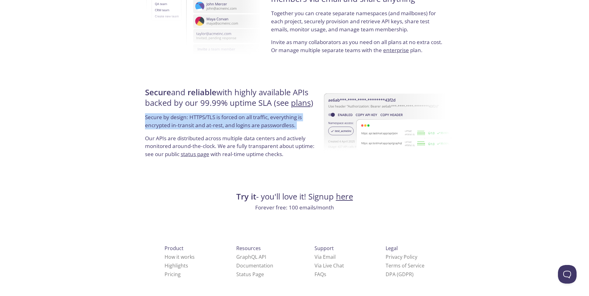
click at [212, 115] on p "Secure by design: HTTPS/TLS is forced on all traffic, everything is encrypted i…" at bounding box center [231, 123] width 173 height 21
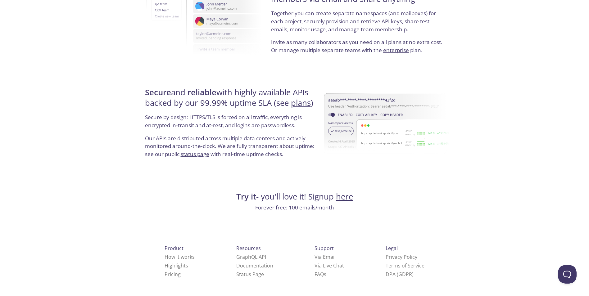
drag, startPoint x: 212, startPoint y: 115, endPoint x: 211, endPoint y: 137, distance: 21.8
click at [211, 137] on p "Our APIs are distributed across multiple data centers and actively monitored ar…" at bounding box center [231, 148] width 173 height 29
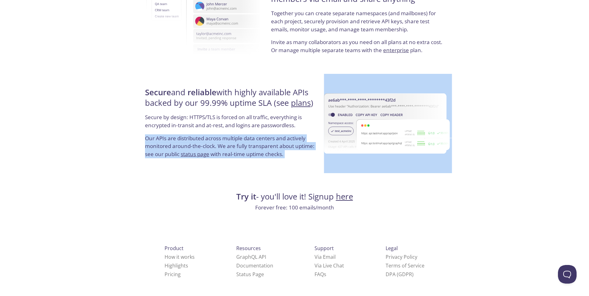
click at [211, 137] on p "Our APIs are distributed across multiple data centers and actively monitored ar…" at bounding box center [231, 148] width 173 height 29
drag, startPoint x: 211, startPoint y: 137, endPoint x: 246, endPoint y: 145, distance: 36.7
click at [246, 145] on p "Our APIs are distributed across multiple data centers and actively monitored ar…" at bounding box center [231, 148] width 173 height 29
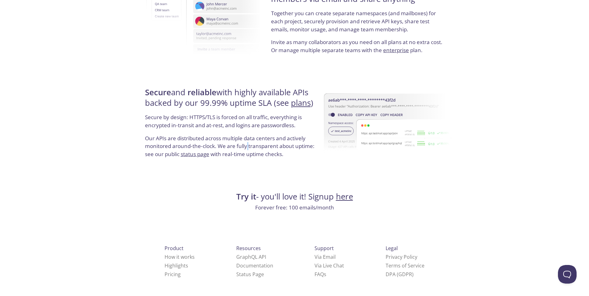
click at [246, 145] on p "Our APIs are distributed across multiple data centers and actively monitored ar…" at bounding box center [231, 148] width 173 height 29
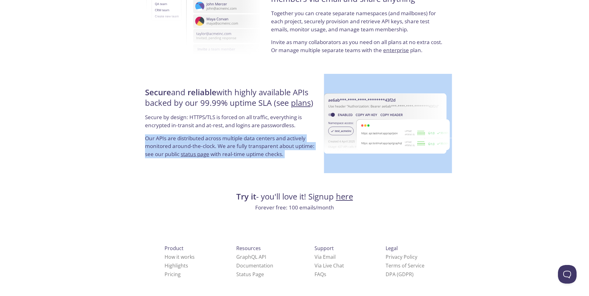
click at [246, 145] on p "Our APIs are distributed across multiple data centers and actively monitored ar…" at bounding box center [231, 148] width 173 height 29
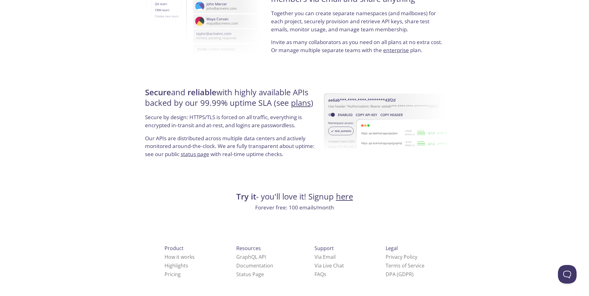
click at [244, 198] on strong "Try it" at bounding box center [246, 196] width 20 height 11
drag, startPoint x: 244, startPoint y: 198, endPoint x: 269, endPoint y: 192, distance: 25.4
click at [269, 192] on h4 "Try it - you'll love it! Signup here" at bounding box center [294, 196] width 303 height 11
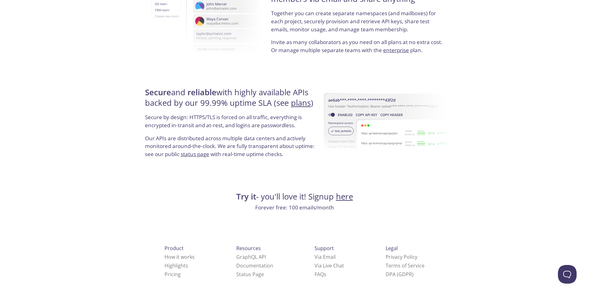
click at [286, 198] on h4 "Try it - you'll love it! Signup here" at bounding box center [294, 196] width 303 height 11
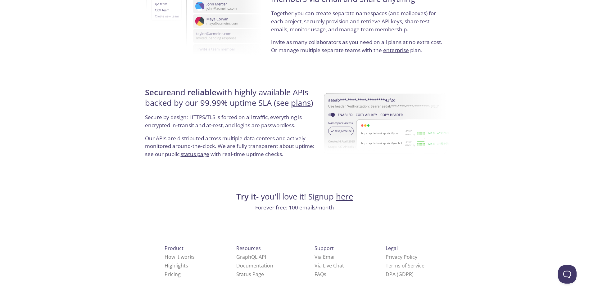
drag, startPoint x: 286, startPoint y: 198, endPoint x: 285, endPoint y: 207, distance: 9.1
click at [285, 207] on p "Forever free: 100 emails/month" at bounding box center [294, 208] width 303 height 8
drag, startPoint x: 285, startPoint y: 207, endPoint x: 266, endPoint y: 184, distance: 29.4
